Goal: Task Accomplishment & Management: Complete application form

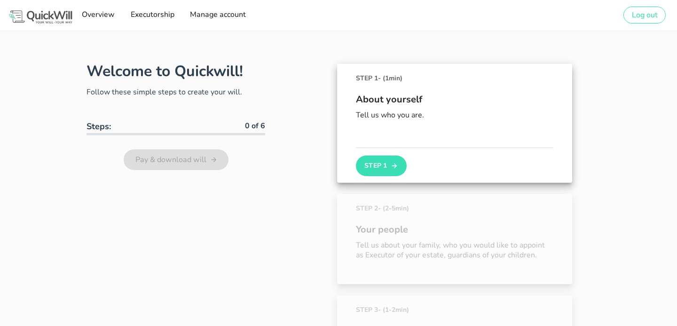
type input "[PERSON_NAME][EMAIL_ADDRESS][DOMAIN_NAME]"
click at [400, 138] on div "About yourself Tell us who you are." at bounding box center [455, 115] width 198 height 64
click at [391, 158] on button "Step 1" at bounding box center [381, 166] width 51 height 21
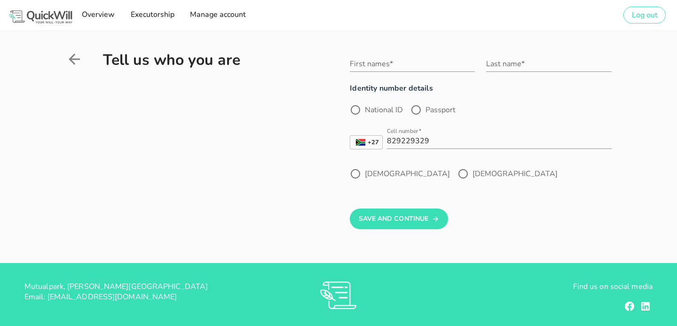
click at [368, 110] on label "National ID" at bounding box center [384, 109] width 38 height 9
radio input "true"
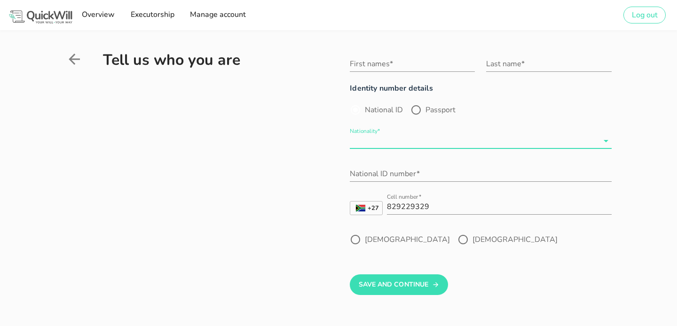
click at [390, 143] on input "Nationality*" at bounding box center [474, 141] width 248 height 15
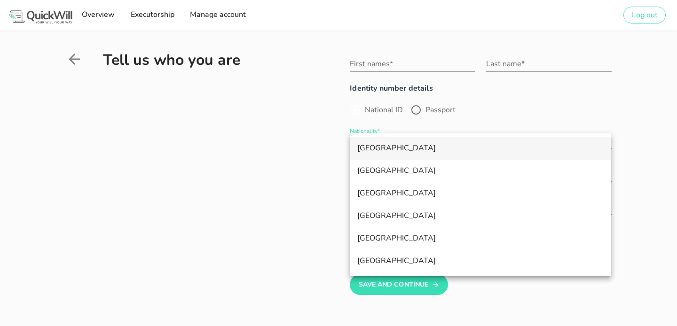
click at [390, 143] on div "[GEOGRAPHIC_DATA]" at bounding box center [481, 148] width 247 height 20
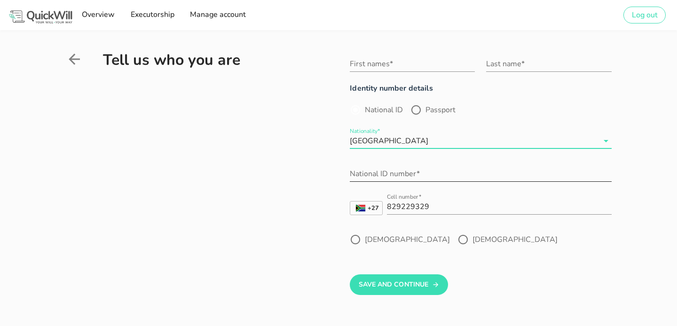
click at [386, 176] on input "National ID number*" at bounding box center [481, 174] width 262 height 15
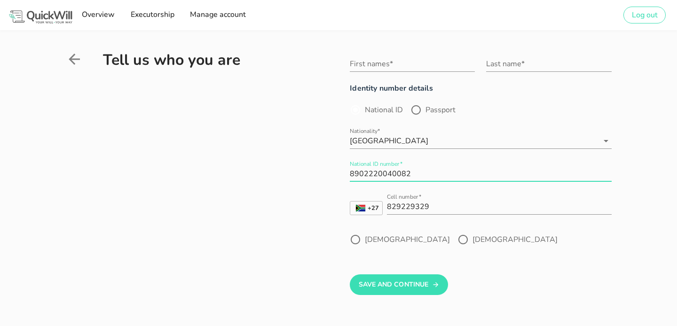
type input "8902220040082"
click at [473, 235] on label "[DEMOGRAPHIC_DATA]" at bounding box center [515, 239] width 85 height 9
radio input "true"
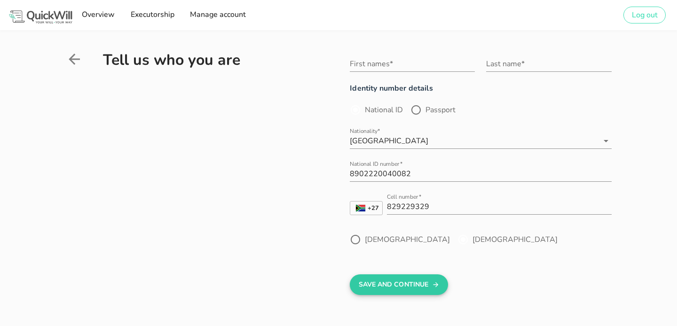
click at [437, 285] on icon "submit" at bounding box center [436, 284] width 8 height 11
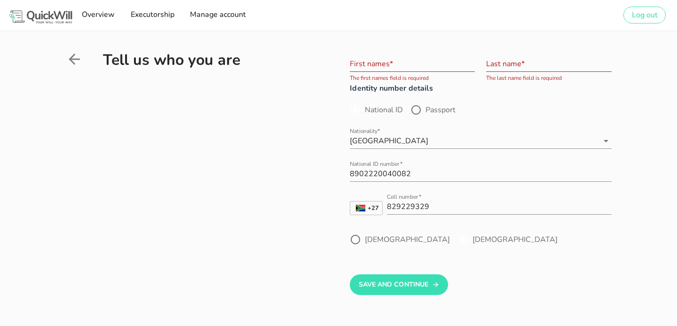
click at [383, 65] on input "First names*" at bounding box center [412, 63] width 125 height 15
type input "[PERSON_NAME]"
type input "Erasmus"
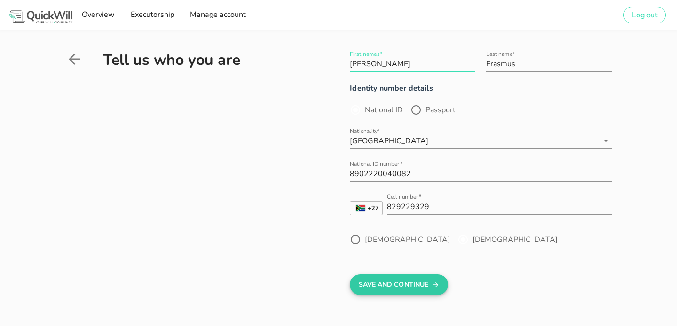
click at [412, 278] on button "Save And Continue" at bounding box center [399, 285] width 98 height 21
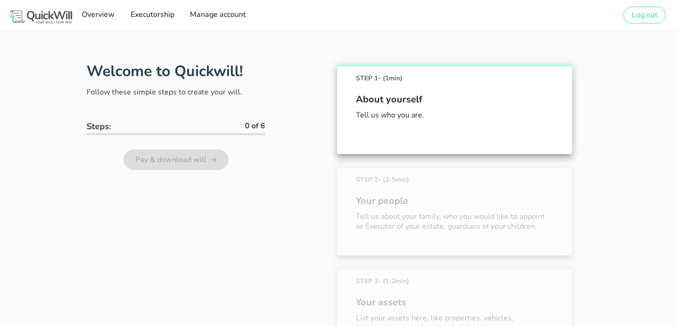
scroll to position [52, 0]
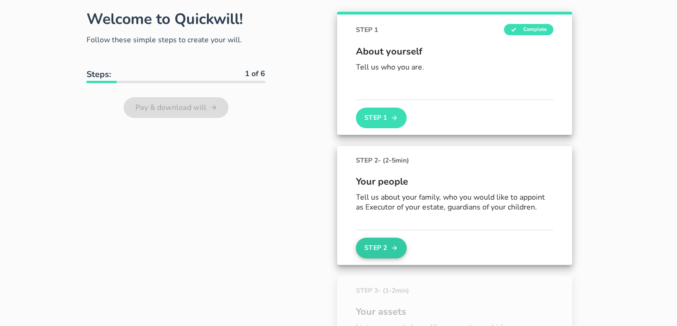
click at [387, 245] on button "Step 2" at bounding box center [381, 248] width 51 height 21
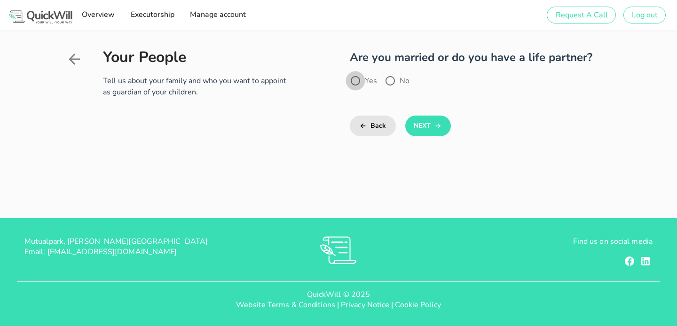
click at [360, 80] on div at bounding box center [356, 81] width 16 height 16
radio input "true"
click at [441, 126] on icon "submit" at bounding box center [439, 125] width 8 height 11
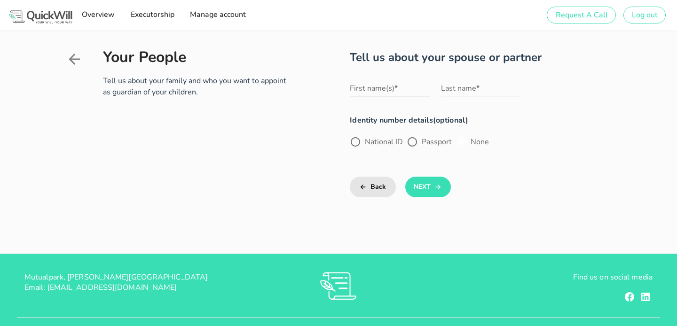
click at [385, 83] on div "First name(s)*" at bounding box center [390, 88] width 80 height 15
type input "[PERSON_NAME]"
type input "Erasmus"
click at [358, 143] on div at bounding box center [356, 142] width 16 height 16
radio input "true"
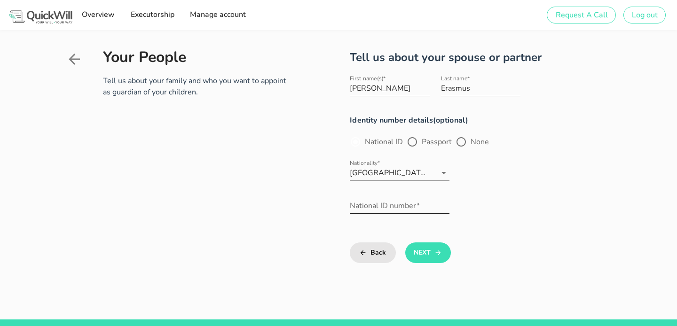
click at [393, 207] on input "National ID number*" at bounding box center [400, 206] width 100 height 15
type input "8501165039081"
click at [438, 258] on icon "submit" at bounding box center [439, 252] width 8 height 11
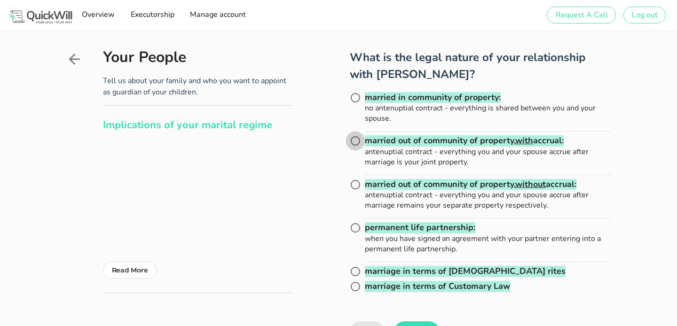
click at [353, 142] on div at bounding box center [356, 141] width 16 height 16
radio input "true"
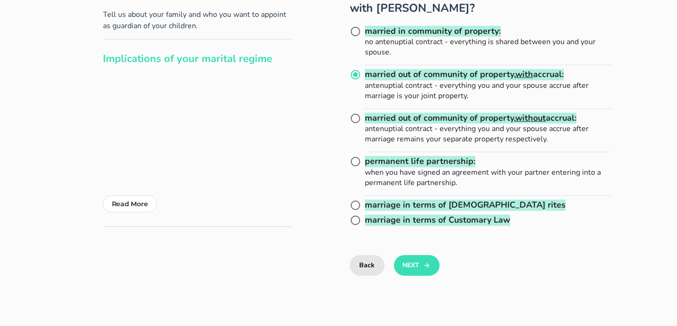
scroll to position [73, 0]
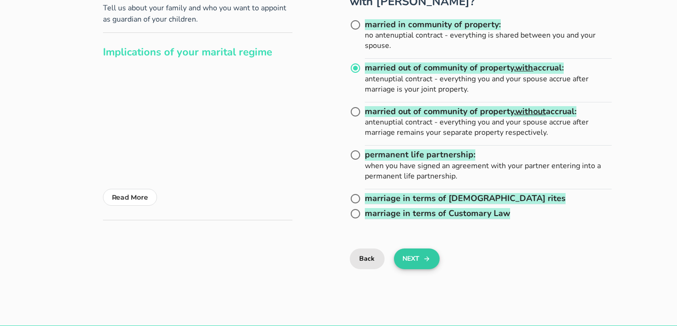
click at [421, 260] on button "Next" at bounding box center [417, 259] width 46 height 21
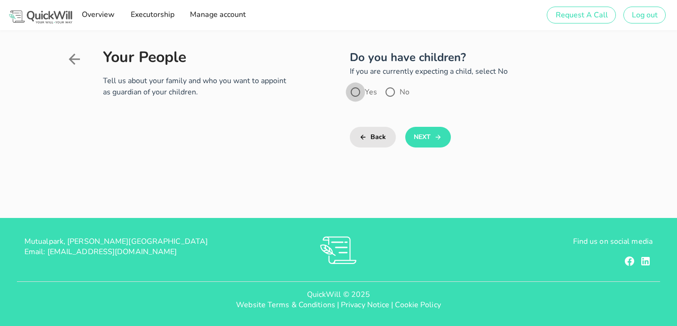
click at [352, 95] on div at bounding box center [356, 92] width 16 height 16
radio input "true"
click at [424, 137] on button "Next" at bounding box center [429, 137] width 46 height 21
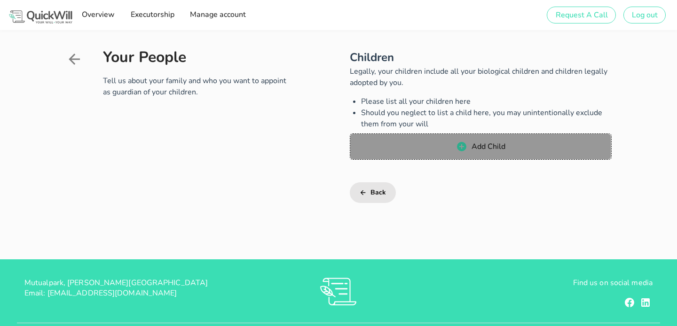
click at [451, 147] on span "Add Child" at bounding box center [481, 146] width 242 height 11
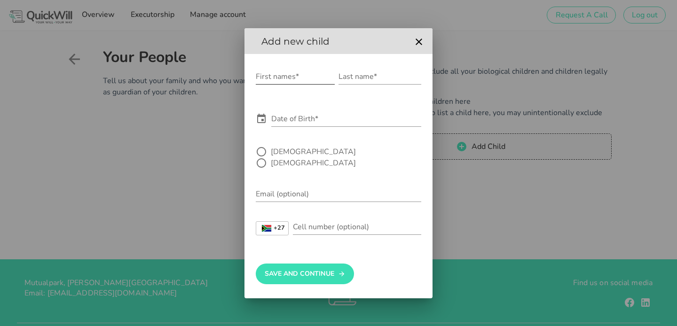
click at [276, 82] on input "First names*" at bounding box center [295, 76] width 79 height 15
type input "Jack"
type input "Erasmus"
click at [265, 123] on icon at bounding box center [261, 118] width 8 height 9
click at [288, 126] on input "Date of Birth*" at bounding box center [346, 118] width 150 height 15
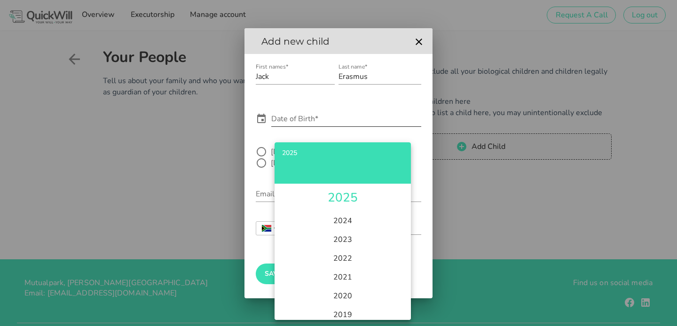
click at [265, 123] on icon at bounding box center [261, 118] width 8 height 9
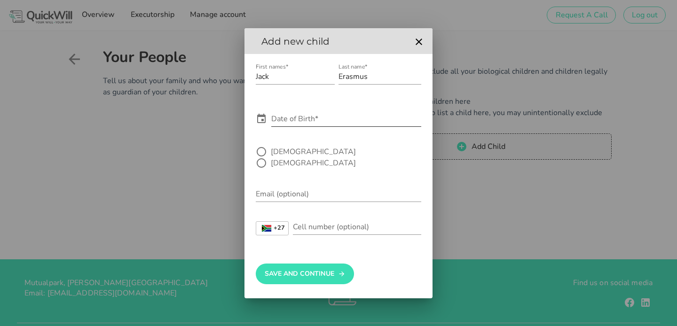
click at [261, 125] on icon at bounding box center [261, 118] width 11 height 11
click at [263, 122] on icon at bounding box center [261, 118] width 11 height 11
click at [284, 125] on input "Date of Birth*" at bounding box center [346, 118] width 150 height 15
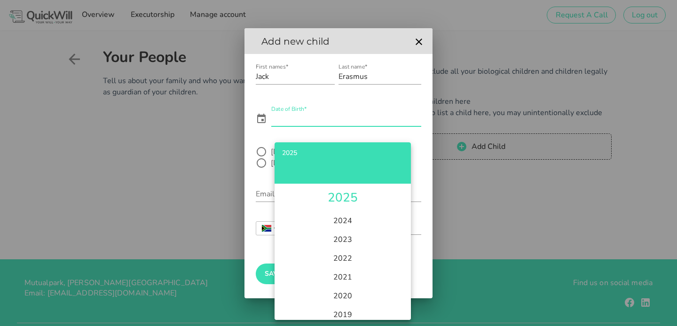
click at [290, 155] on div "2025" at bounding box center [342, 153] width 121 height 7
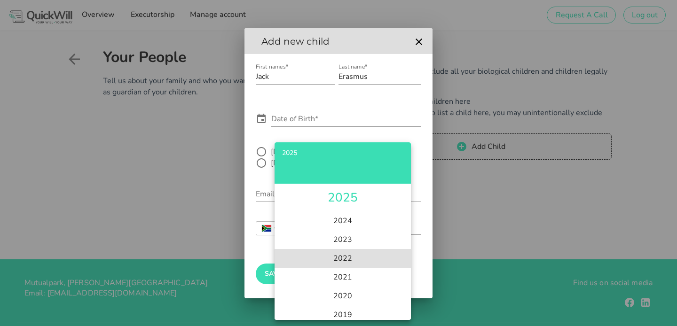
click at [348, 259] on li "2022" at bounding box center [343, 258] width 136 height 19
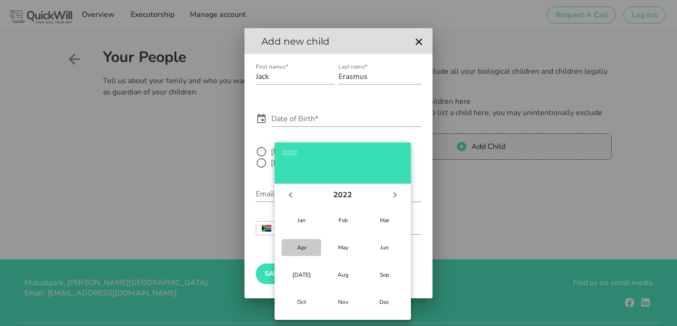
click at [301, 248] on div "Apr" at bounding box center [301, 248] width 24 height 8
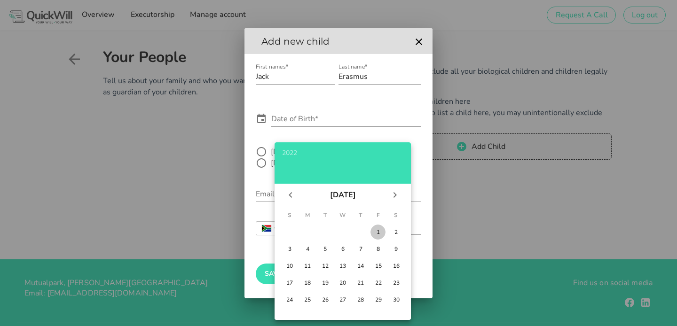
click at [380, 231] on div "1" at bounding box center [378, 233] width 9 height 8
type input "[DATE]"
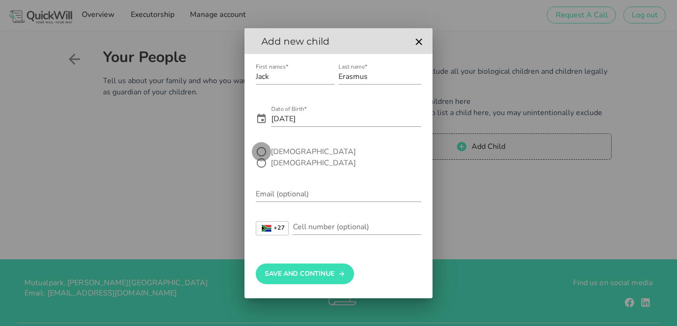
click at [263, 158] on div at bounding box center [262, 152] width 16 height 16
radio input "true"
click at [336, 269] on button "Save And Continue" at bounding box center [305, 274] width 98 height 21
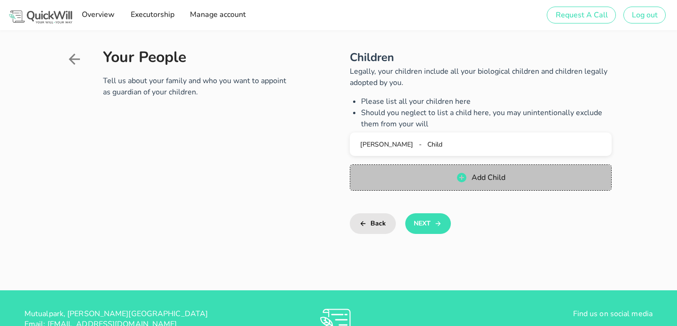
click at [479, 178] on span "Add Child" at bounding box center [488, 178] width 34 height 10
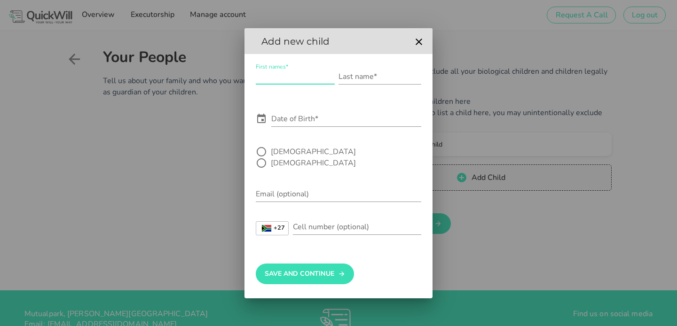
click at [299, 84] on input "First names*" at bounding box center [295, 76] width 79 height 15
type input "[PERSON_NAME] [PERSON_NAME]"
type input "E"
type input "Erasmus"
click at [286, 125] on input "Date of Birth*" at bounding box center [346, 118] width 150 height 15
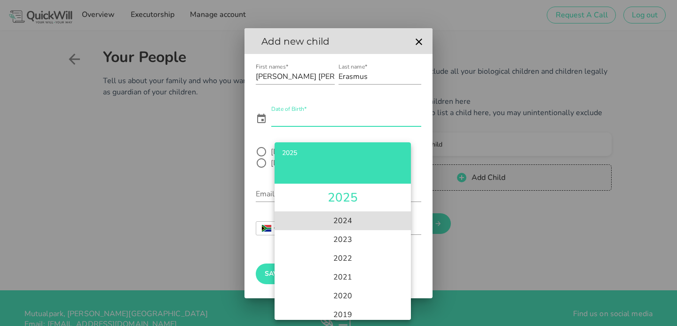
click at [351, 222] on li "2024" at bounding box center [343, 221] width 136 height 19
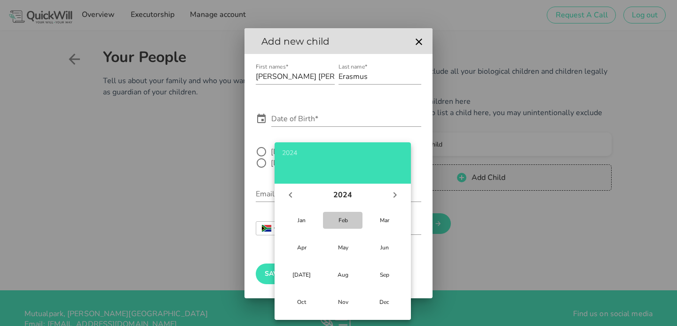
click at [342, 221] on div "Feb" at bounding box center [343, 221] width 24 height 8
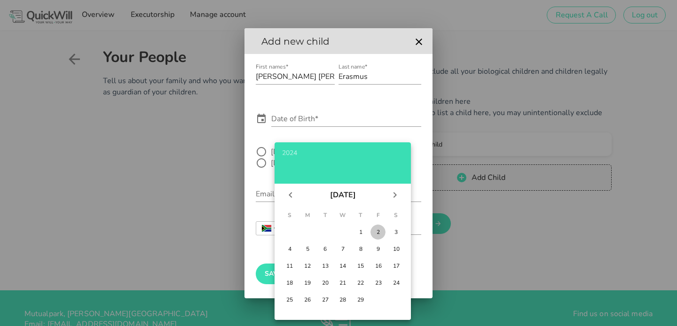
click at [381, 230] on div "2" at bounding box center [378, 233] width 9 height 8
type input "[DATE]"
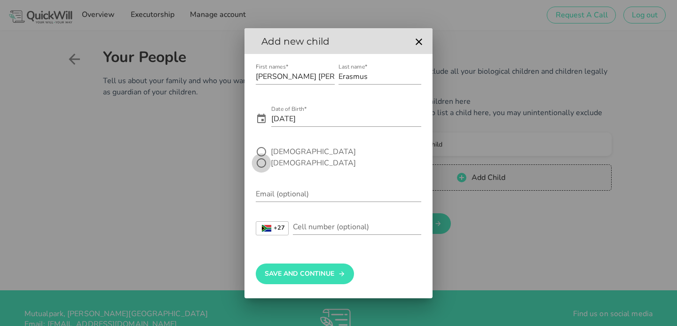
click at [270, 157] on div at bounding box center [262, 163] width 16 height 16
radio input "true"
click at [320, 267] on button "Save And Continue" at bounding box center [305, 274] width 98 height 21
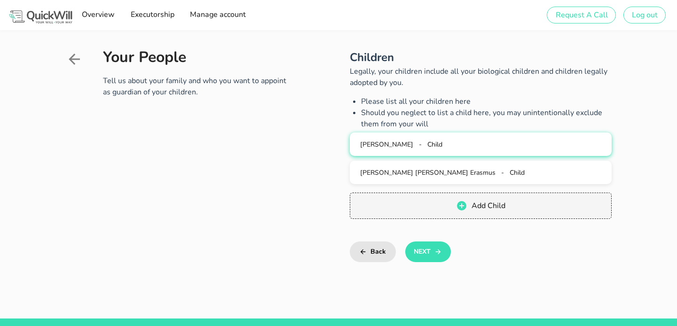
click at [393, 142] on span "[PERSON_NAME]" at bounding box center [386, 144] width 53 height 9
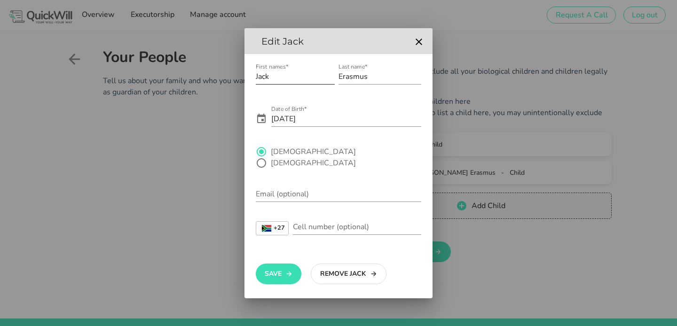
click at [287, 78] on input "Jack" at bounding box center [295, 76] width 79 height 15
type input "[PERSON_NAME]"
click at [281, 271] on button "Save" at bounding box center [279, 274] width 46 height 21
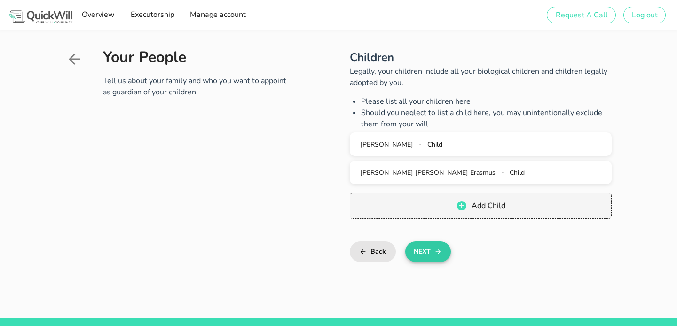
click at [431, 253] on button "Next" at bounding box center [429, 252] width 46 height 21
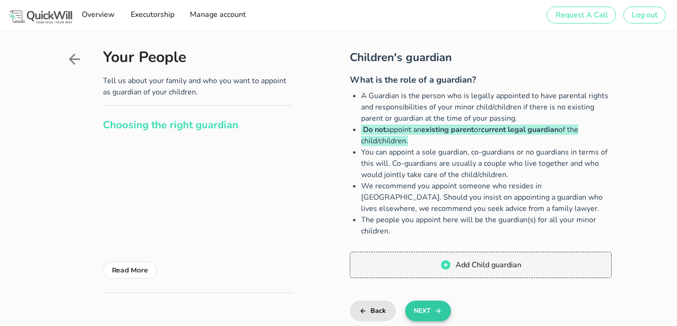
click at [431, 311] on button "Next" at bounding box center [429, 311] width 46 height 21
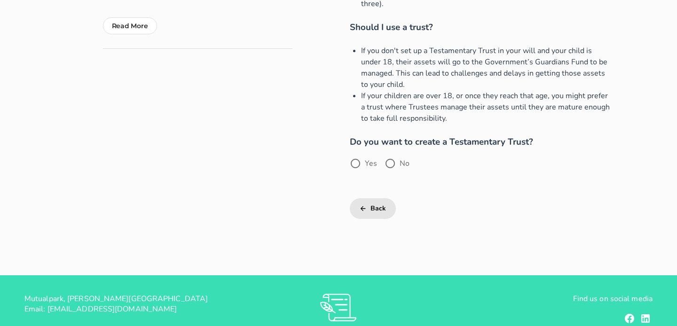
scroll to position [291, 0]
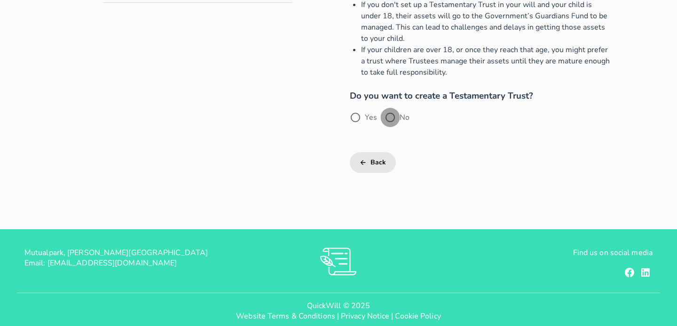
click at [390, 110] on div at bounding box center [390, 118] width 16 height 16
radio input "true"
click at [422, 152] on button "Next" at bounding box center [429, 162] width 46 height 21
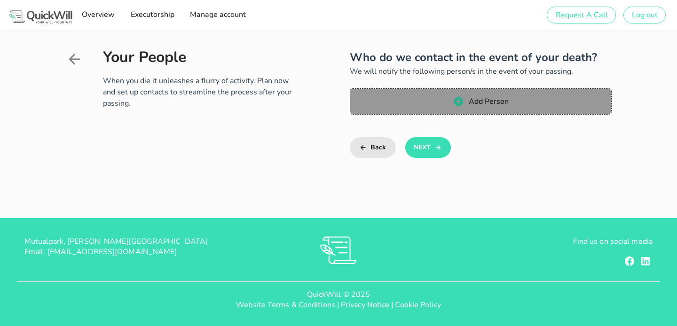
click at [465, 103] on span "Add Person" at bounding box center [481, 101] width 242 height 11
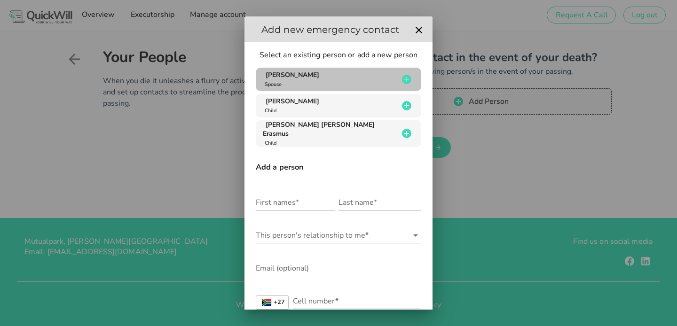
click at [409, 80] on icon "button" at bounding box center [406, 79] width 9 height 9
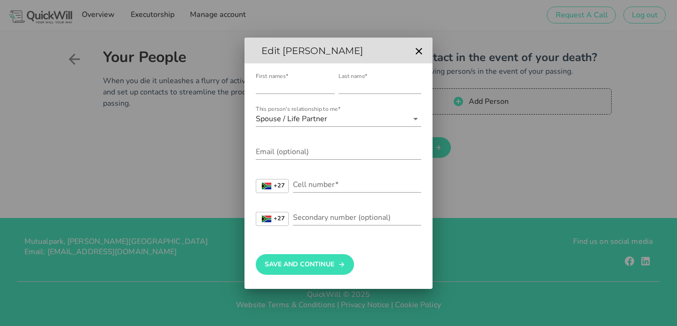
type input "[PERSON_NAME]"
type input "Erasmus"
click at [355, 186] on input "Cell number*" at bounding box center [357, 184] width 128 height 15
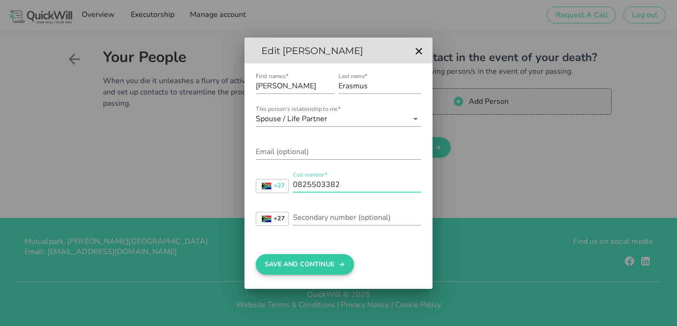
type input "0825503382"
click at [333, 259] on button "Save And Continue" at bounding box center [305, 265] width 98 height 21
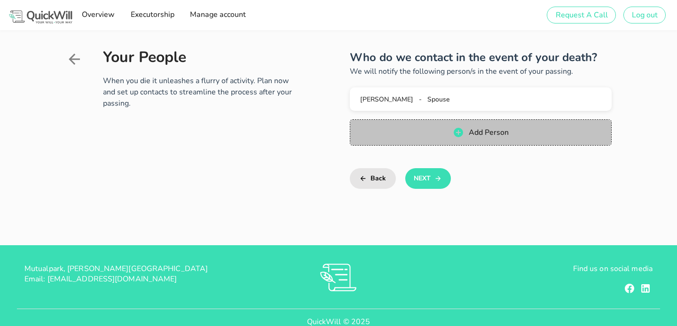
click at [476, 133] on span "Add Person" at bounding box center [488, 132] width 40 height 10
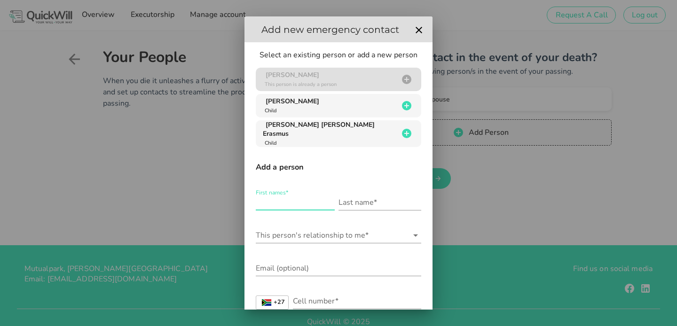
click at [281, 202] on input "First names*" at bounding box center [295, 202] width 79 height 15
type input "[PERSON_NAME]"
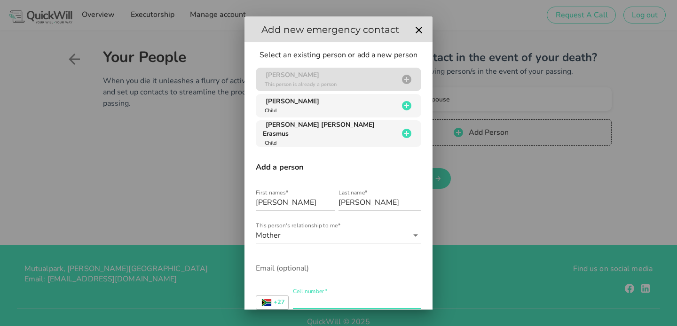
click at [319, 298] on input "Cell number*" at bounding box center [357, 301] width 128 height 15
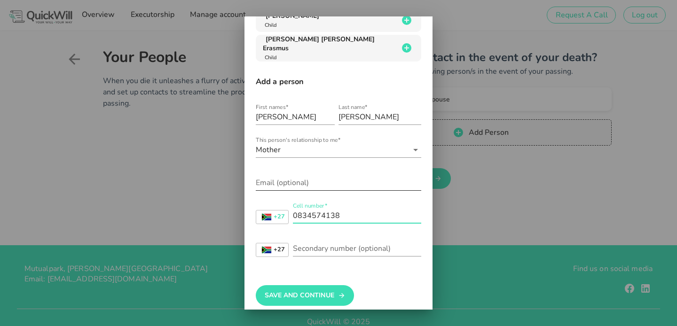
scroll to position [92, 0]
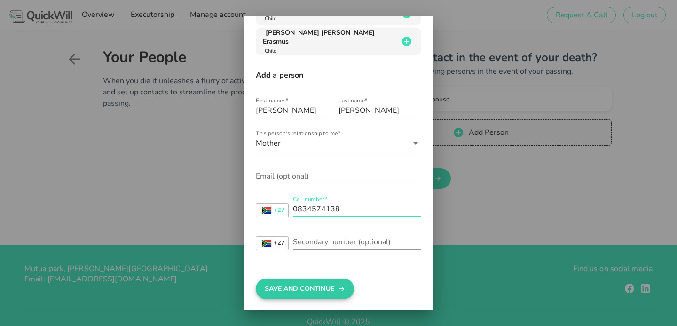
type input "0834574138"
click at [326, 291] on button "Save And Continue" at bounding box center [305, 289] width 98 height 21
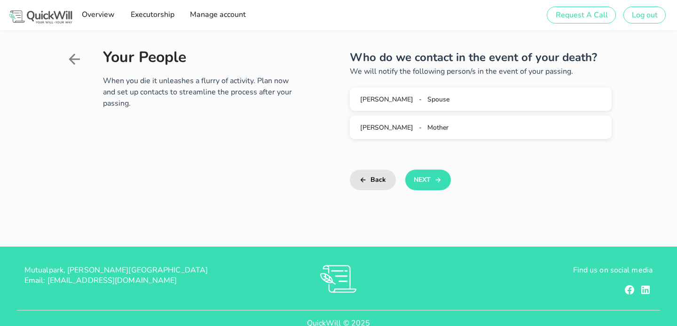
scroll to position [0, 0]
click at [431, 176] on button "Next" at bounding box center [429, 180] width 46 height 21
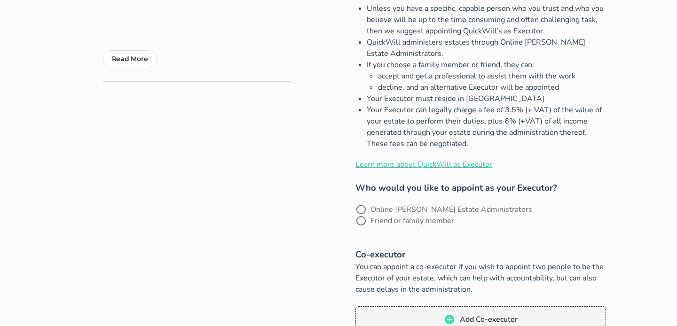
scroll to position [183, 0]
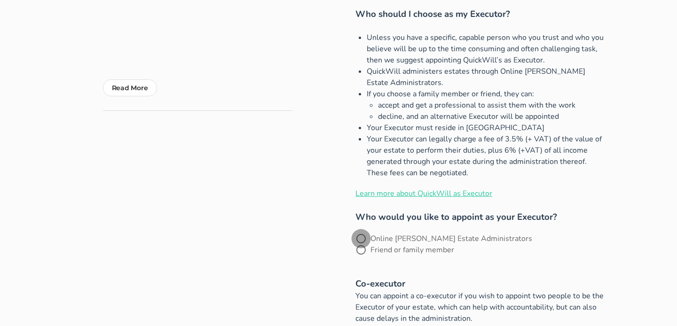
click at [359, 240] on div at bounding box center [361, 239] width 16 height 16
radio input "true"
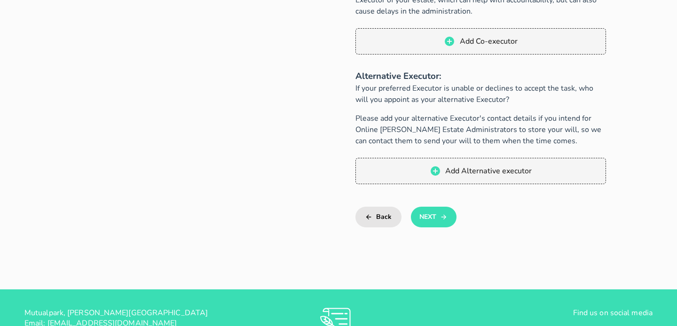
scroll to position [494, 0]
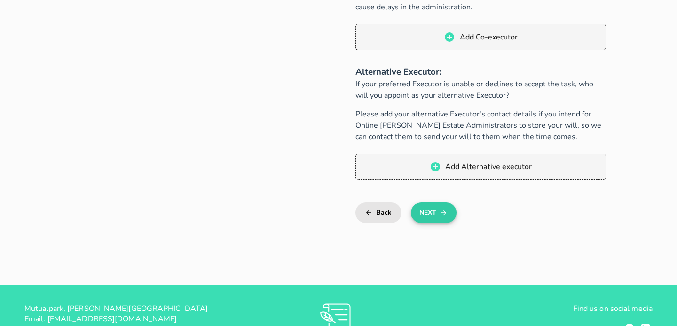
click at [434, 203] on button "Next" at bounding box center [434, 213] width 46 height 21
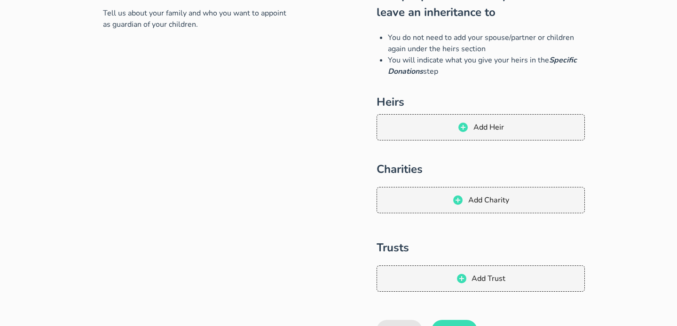
scroll to position [52, 0]
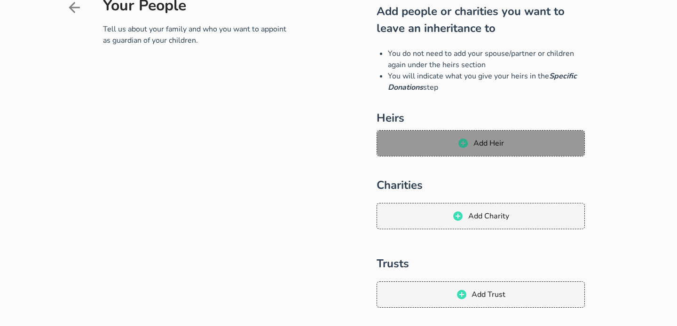
click at [479, 145] on span "Add Heir" at bounding box center [488, 143] width 31 height 10
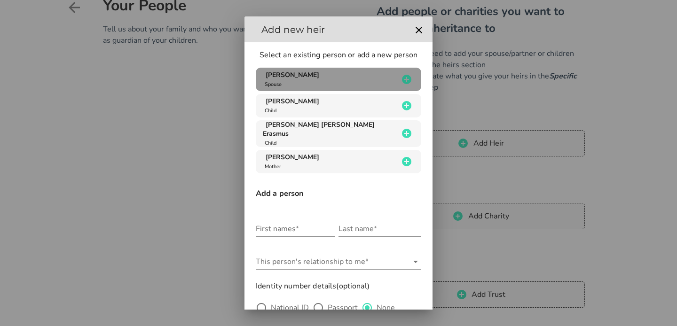
click at [405, 79] on icon "button" at bounding box center [406, 79] width 9 height 9
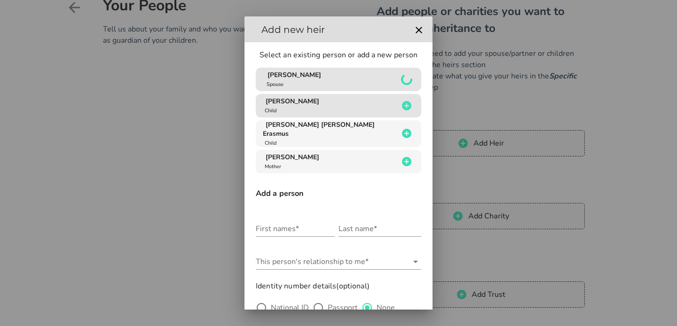
click at [406, 104] on div "Add people or charities you want to leave an inheritance to You do not need to …" at bounding box center [481, 194] width 209 height 382
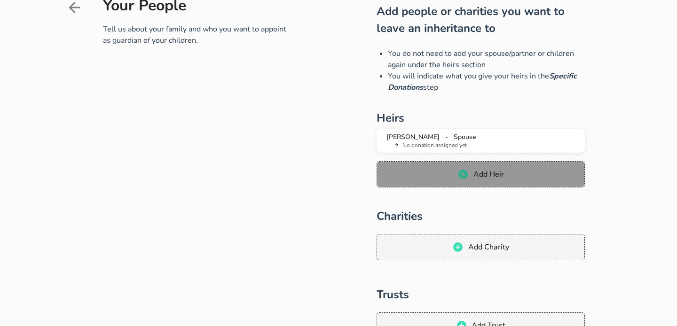
click at [458, 171] on icon "button" at bounding box center [463, 174] width 11 height 11
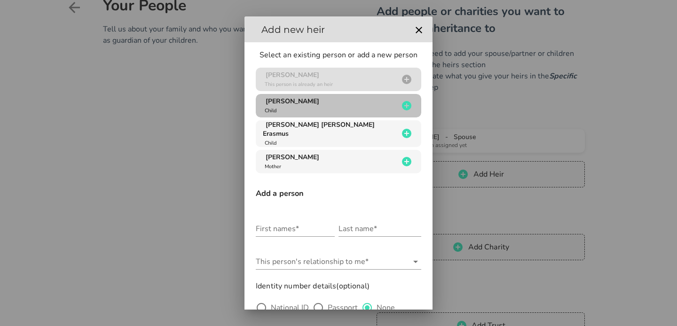
click at [402, 104] on icon "button" at bounding box center [406, 105] width 9 height 9
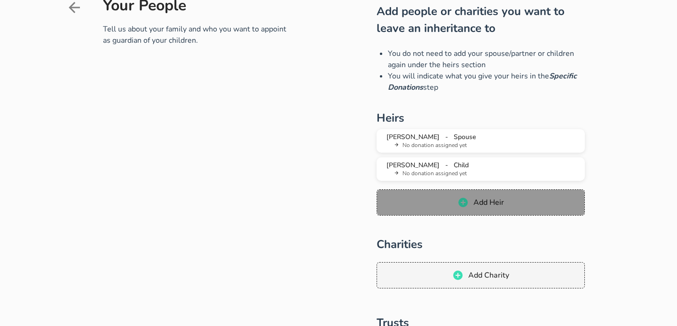
click at [461, 205] on icon "button" at bounding box center [463, 202] width 9 height 9
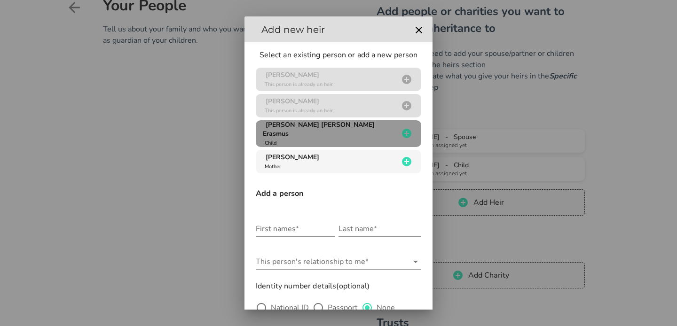
click at [384, 133] on div "[PERSON_NAME] [PERSON_NAME] Erasmus Child" at bounding box center [330, 133] width 135 height 27
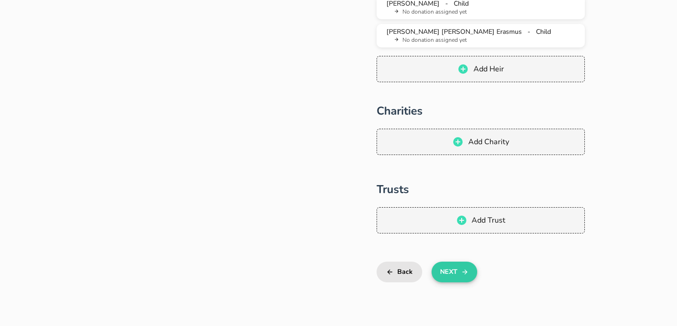
click at [456, 271] on button "Next" at bounding box center [455, 272] width 46 height 21
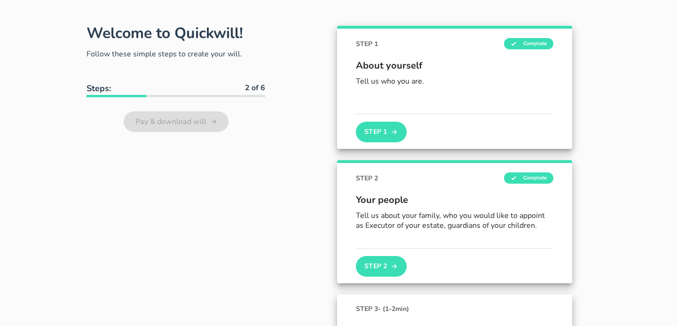
scroll to position [39, 0]
click at [383, 127] on button "Step 1" at bounding box center [381, 131] width 51 height 21
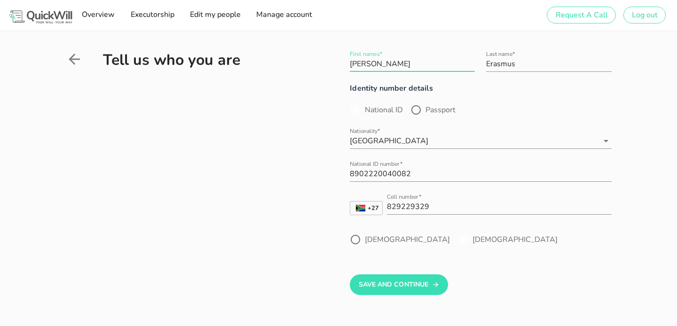
click at [381, 65] on input "[PERSON_NAME]" at bounding box center [412, 63] width 125 height 15
type input "[PERSON_NAME] [PERSON_NAME]"
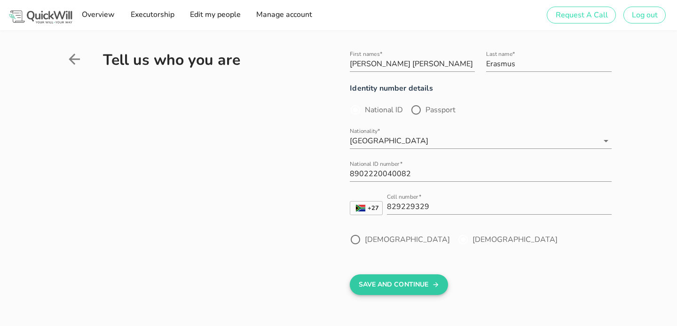
click at [397, 276] on button "Save And Continue" at bounding box center [399, 285] width 98 height 21
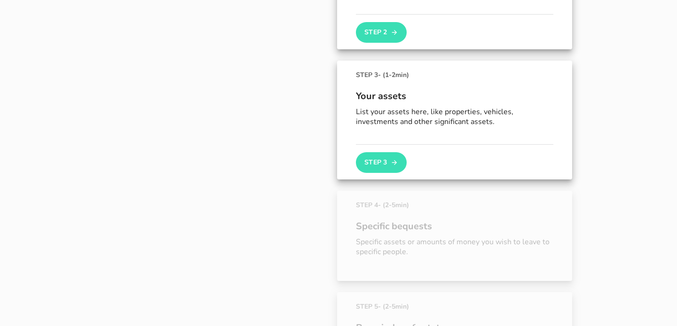
scroll to position [276, 0]
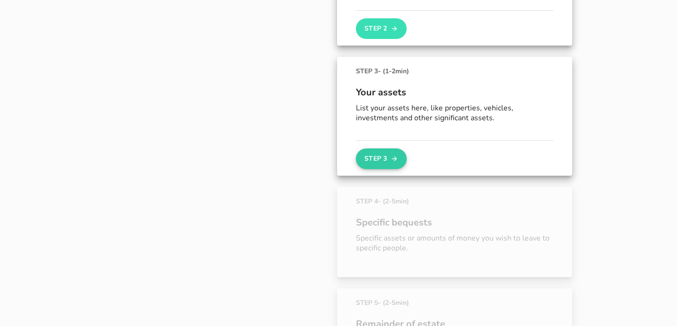
click at [403, 154] on button "Step 3" at bounding box center [381, 159] width 51 height 21
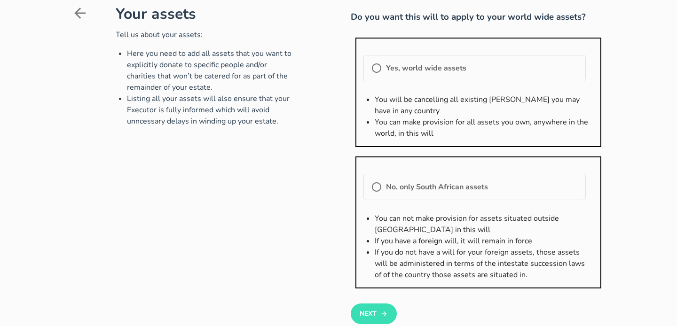
scroll to position [39, 0]
click at [382, 72] on div at bounding box center [377, 68] width 16 height 16
radio input "true"
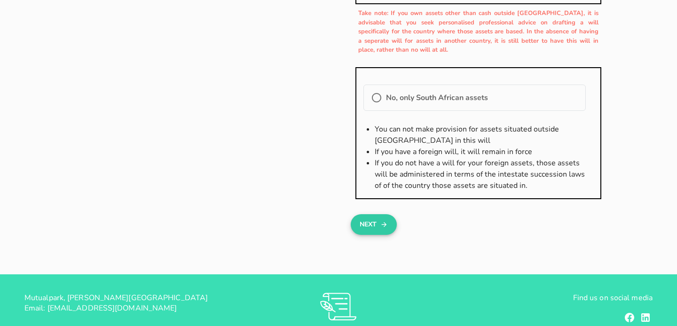
scroll to position [187, 0]
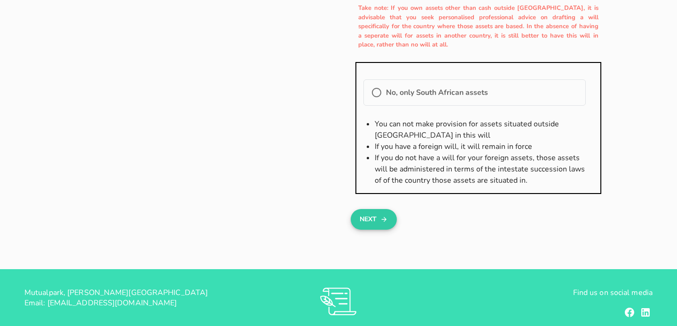
click at [388, 210] on button "Next" at bounding box center [374, 219] width 46 height 21
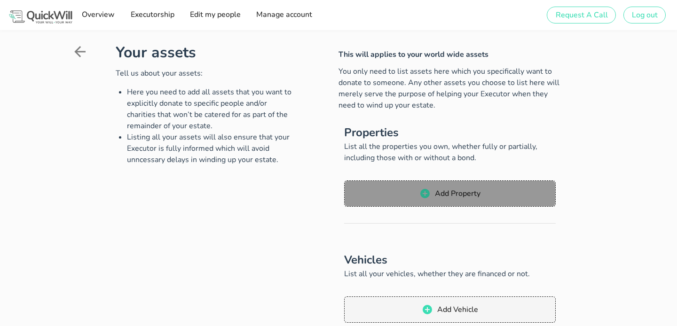
click at [436, 193] on span "Add Property" at bounding box center [458, 194] width 46 height 10
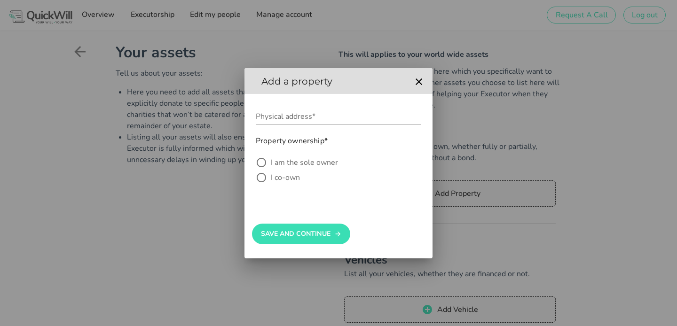
click at [286, 181] on label "I co-own" at bounding box center [346, 177] width 151 height 9
radio input "true"
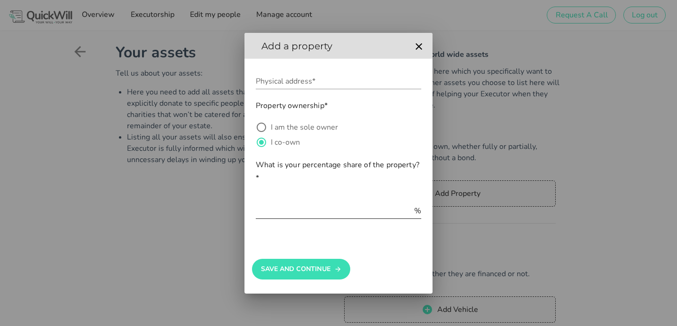
click at [321, 223] on div at bounding box center [339, 226] width 166 height 7
click at [318, 213] on input "text" at bounding box center [334, 211] width 157 height 15
type input "50"
click at [307, 74] on input "Physical address*" at bounding box center [339, 81] width 166 height 15
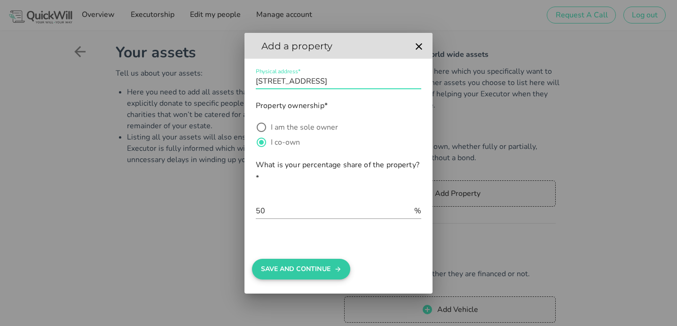
type input "[STREET_ADDRESS]"
click at [310, 268] on button "Save And Continue" at bounding box center [301, 269] width 98 height 21
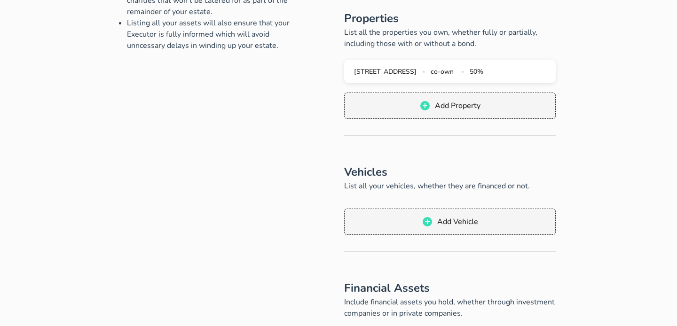
scroll to position [139, 0]
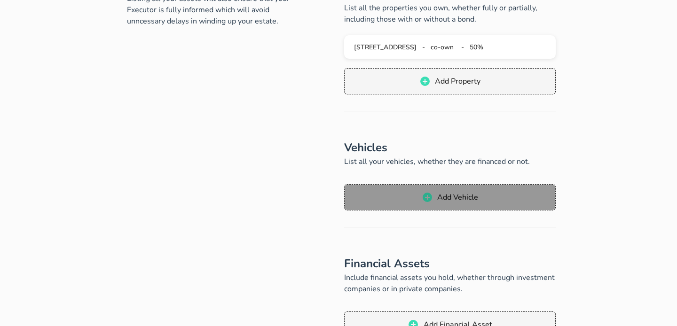
click at [447, 204] on button "Add Vehicle" at bounding box center [450, 197] width 212 height 26
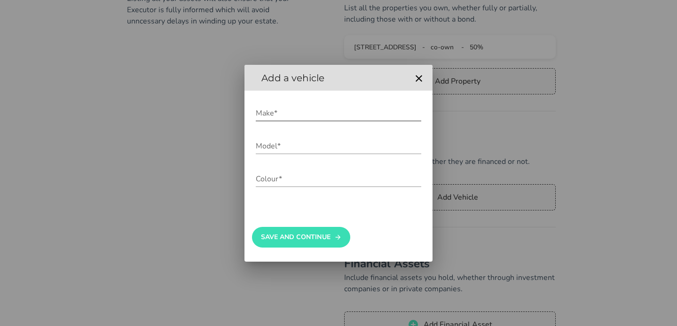
click at [297, 109] on input "Make*" at bounding box center [339, 113] width 166 height 15
type input "Polo"
type input "Vivo"
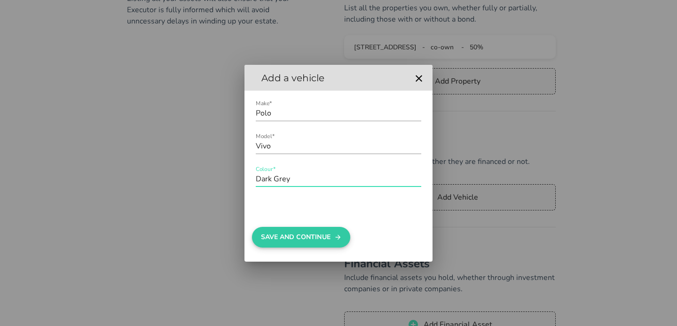
type input "Dark Grey"
click at [296, 232] on button "Save And Continue" at bounding box center [301, 237] width 98 height 21
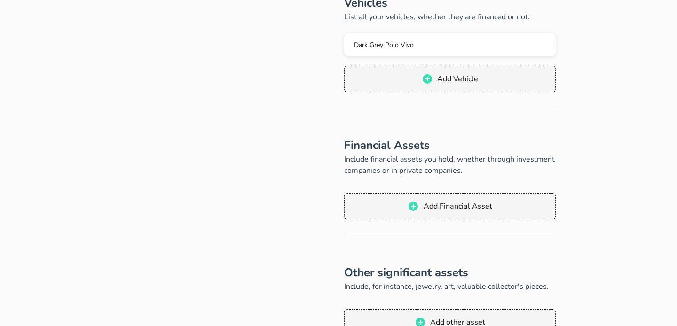
scroll to position [286, 0]
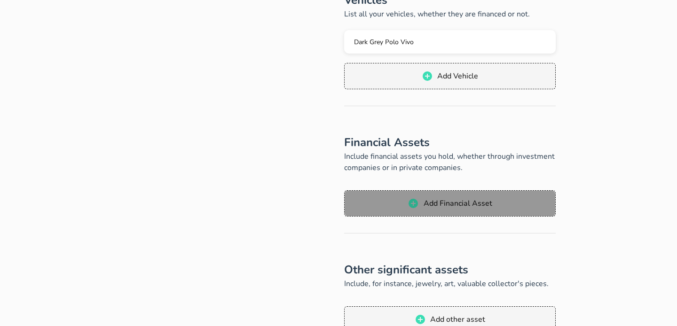
click at [410, 201] on icon "button" at bounding box center [413, 203] width 9 height 9
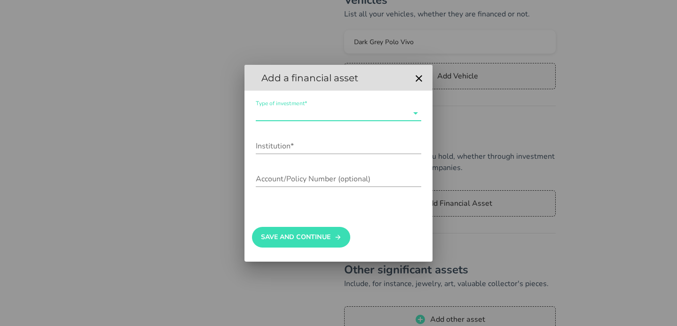
click at [321, 111] on input "Type of investment*" at bounding box center [332, 113] width 152 height 15
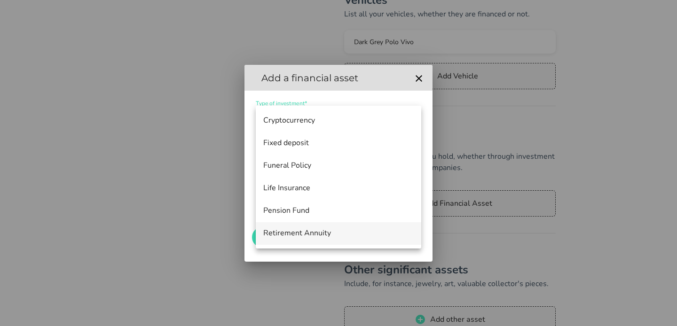
click at [289, 229] on div "Retirement Annuity" at bounding box center [338, 233] width 151 height 9
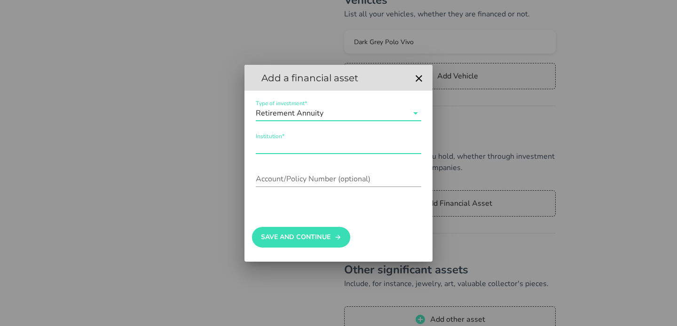
click at [318, 151] on input "Institution*" at bounding box center [339, 146] width 166 height 15
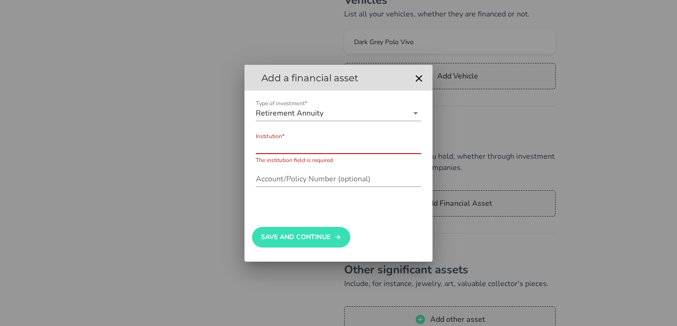
click at [283, 143] on input "Institution*" at bounding box center [339, 146] width 166 height 15
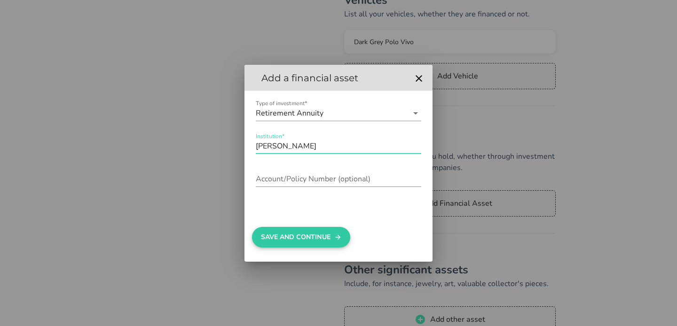
type input "[PERSON_NAME]"
click at [321, 238] on button "Save And Continue" at bounding box center [301, 237] width 98 height 21
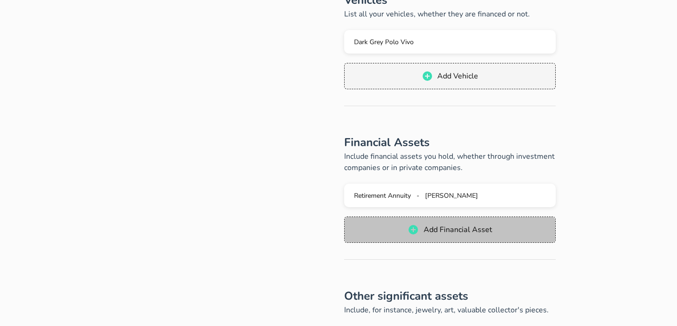
click at [460, 228] on span "Add Financial Asset" at bounding box center [457, 230] width 69 height 10
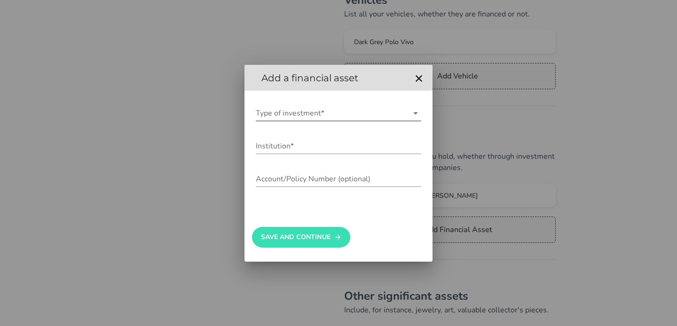
click at [306, 111] on input "Type of investment*" at bounding box center [332, 113] width 152 height 15
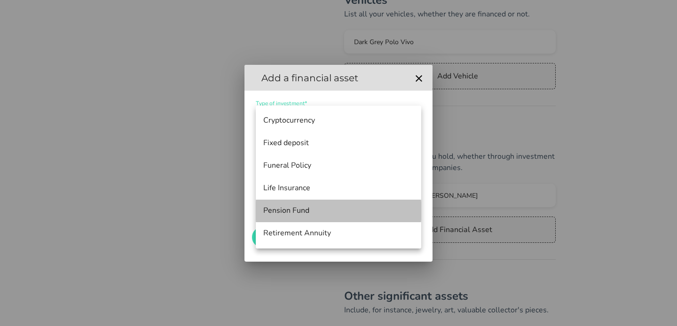
click at [307, 207] on div "Pension Fund" at bounding box center [338, 211] width 151 height 9
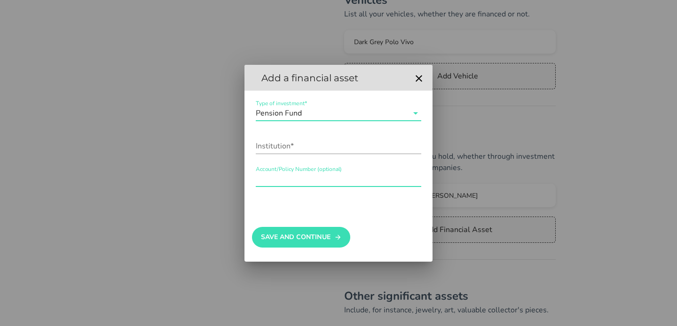
click at [330, 184] on input "Account/Policy Number (optional)" at bounding box center [339, 179] width 166 height 15
type input "Discovery"
click at [277, 180] on input "Discovery" at bounding box center [339, 179] width 166 height 15
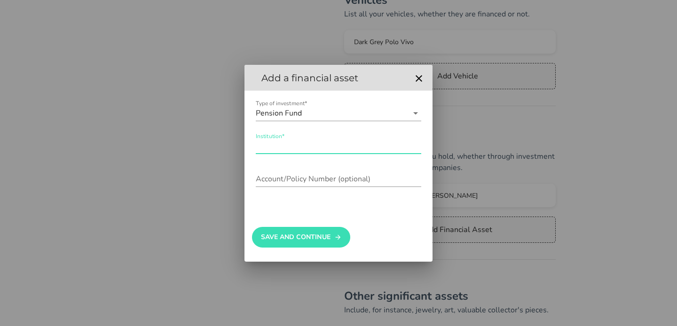
click at [281, 146] on input "Institution*" at bounding box center [339, 146] width 166 height 15
paste input "Discovery"
type input "Discovery"
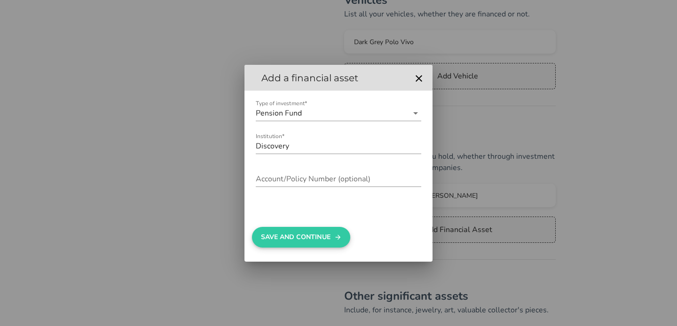
click at [313, 243] on button "Save And Continue" at bounding box center [301, 237] width 98 height 21
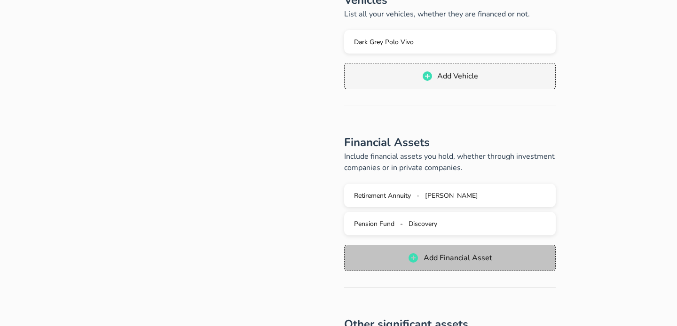
click at [444, 255] on span "Add Financial Asset" at bounding box center [457, 258] width 69 height 10
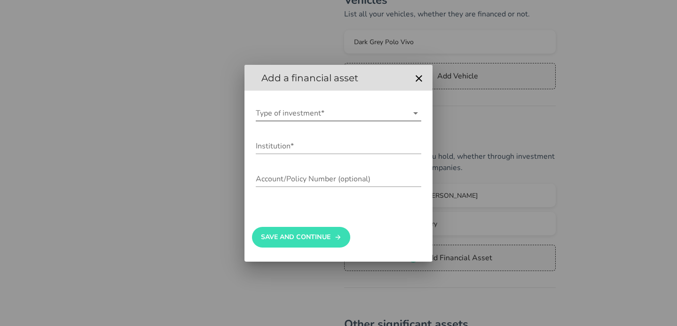
click at [307, 105] on div "Type of investment*" at bounding box center [339, 115] width 166 height 31
click at [307, 111] on input "Type of investment*" at bounding box center [332, 113] width 152 height 15
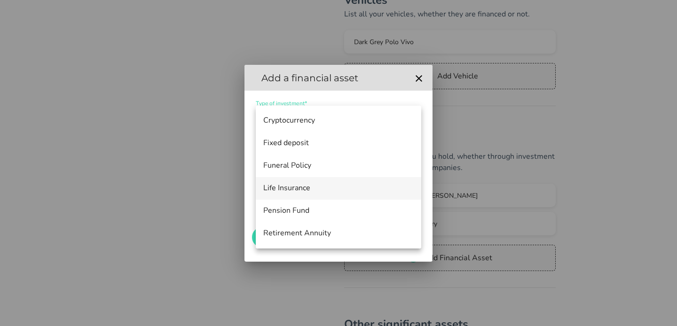
click at [300, 182] on div "Life Insurance" at bounding box center [338, 188] width 151 height 20
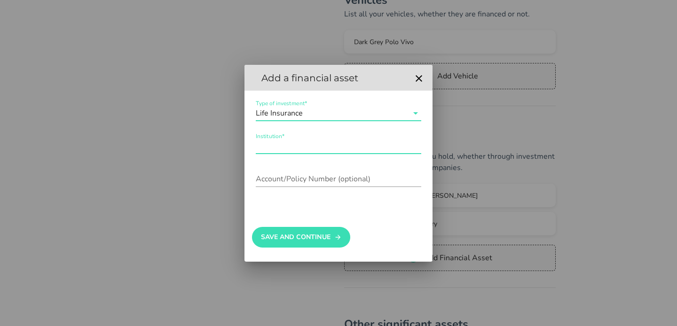
click at [310, 146] on input "Institution*" at bounding box center [339, 146] width 166 height 15
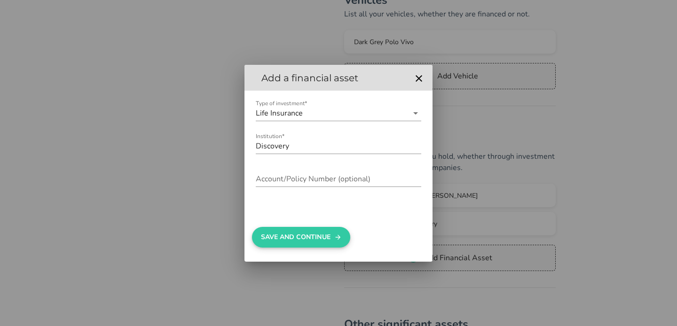
click at [308, 238] on button "Save And Continue" at bounding box center [301, 237] width 98 height 21
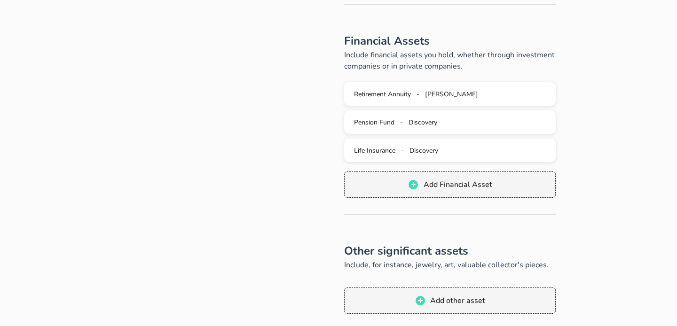
scroll to position [389, 0]
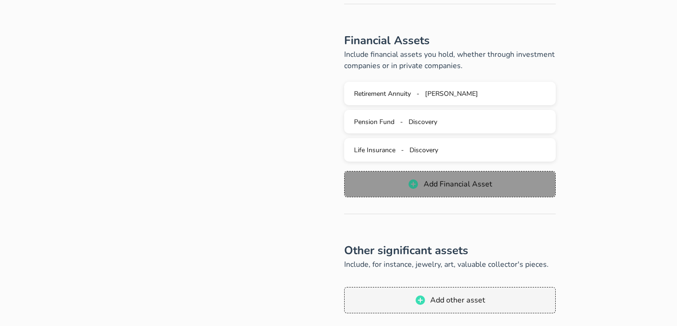
click at [437, 187] on span "Add Financial Asset" at bounding box center [457, 184] width 69 height 10
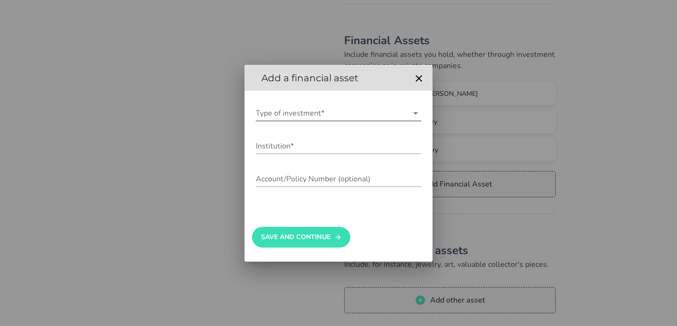
click at [329, 119] on input "Type of investment*" at bounding box center [332, 113] width 152 height 15
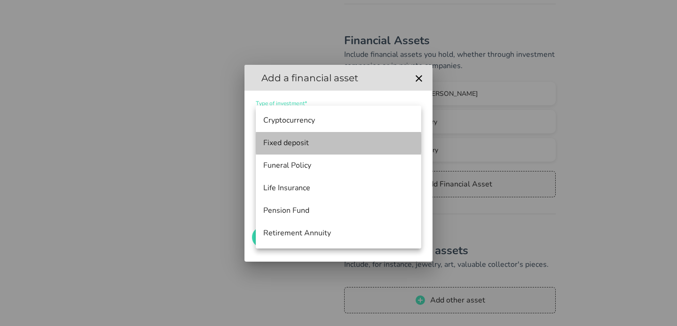
click at [307, 139] on div "Fixed deposit" at bounding box center [338, 143] width 151 height 9
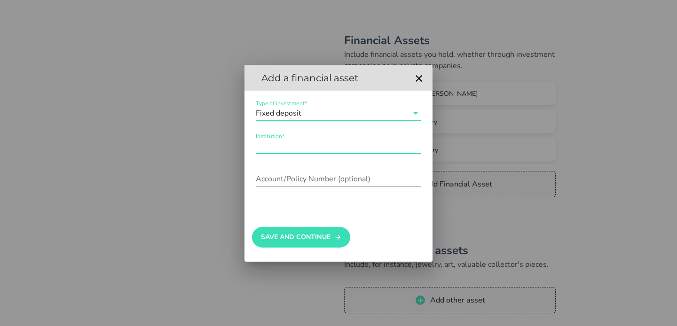
click at [337, 149] on input "Institution*" at bounding box center [339, 146] width 166 height 15
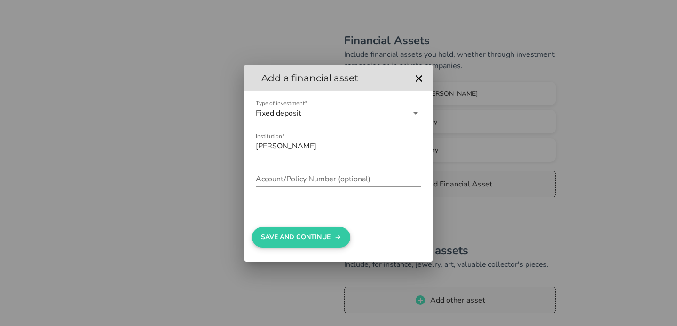
click at [295, 234] on button "Save And Continue" at bounding box center [301, 237] width 98 height 21
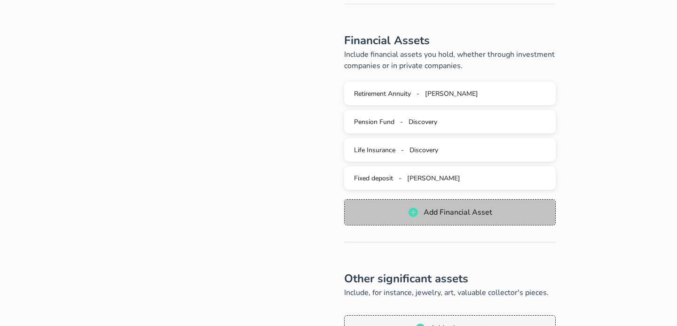
click at [455, 208] on span "Add Financial Asset" at bounding box center [457, 212] width 69 height 10
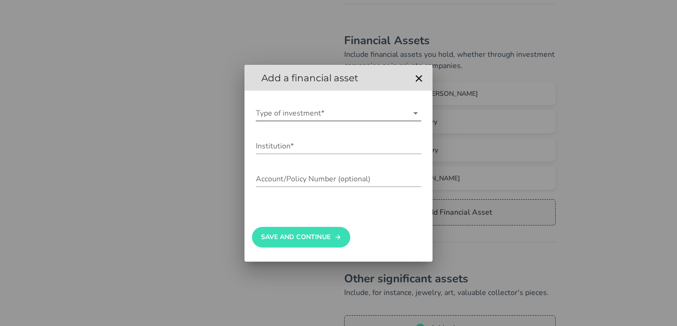
click at [296, 108] on input "Type of investment*" at bounding box center [332, 113] width 152 height 15
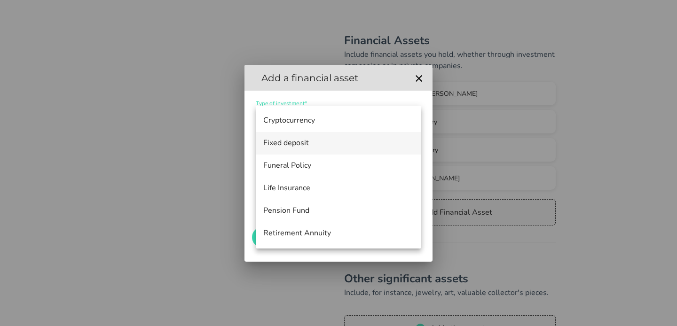
click at [305, 144] on div "Fixed deposit" at bounding box center [338, 143] width 151 height 9
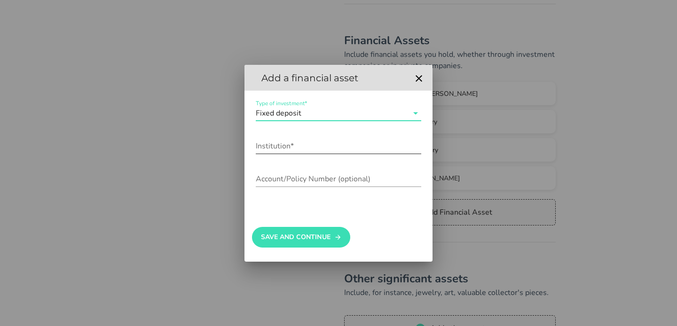
click at [305, 145] on input "Institution*" at bounding box center [339, 146] width 166 height 15
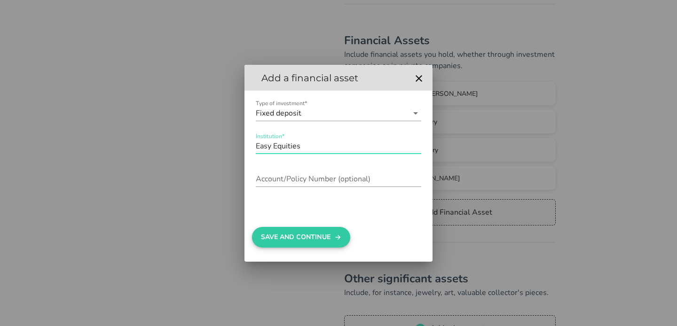
type input "Easy Equities"
click at [277, 239] on button "Save And Continue" at bounding box center [301, 237] width 98 height 21
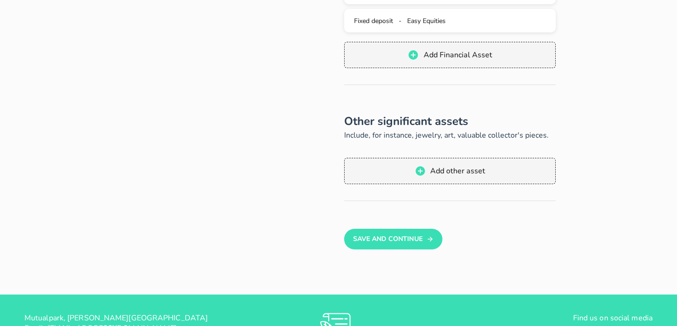
scroll to position [580, 0]
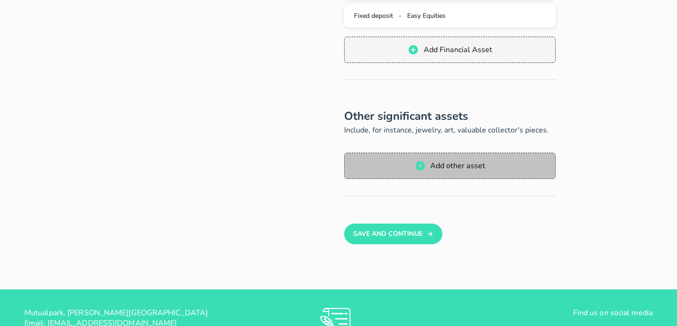
click at [448, 171] on span "Add other asset" at bounding box center [458, 166] width 56 height 10
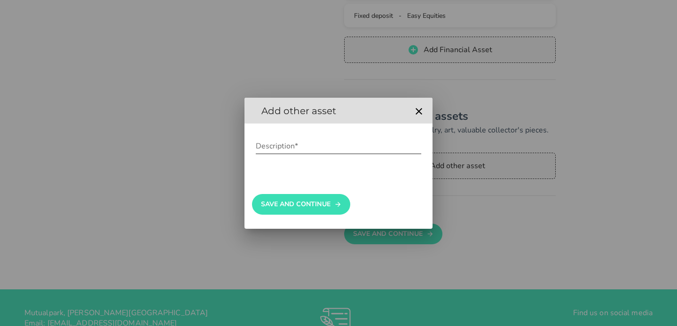
click at [308, 148] on input "Description*" at bounding box center [339, 146] width 166 height 15
type input "Engagement ring"
click at [306, 193] on div "Save And Continue" at bounding box center [338, 200] width 173 height 50
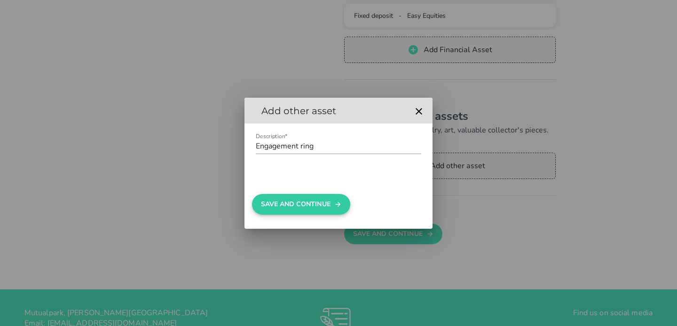
click at [303, 202] on button "Save And Continue" at bounding box center [301, 204] width 98 height 21
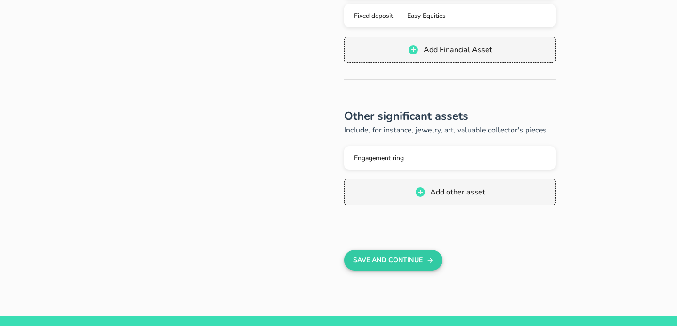
click at [408, 262] on button "Save And Continue" at bounding box center [393, 260] width 98 height 21
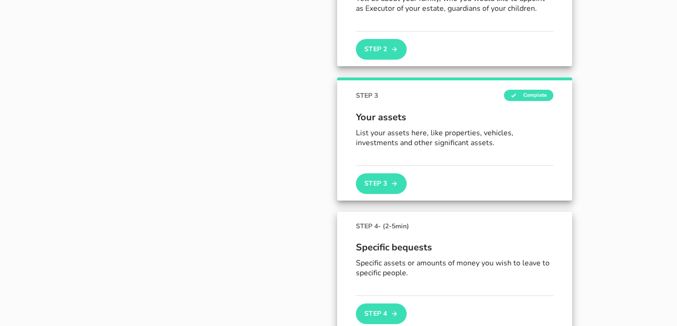
scroll to position [340, 0]
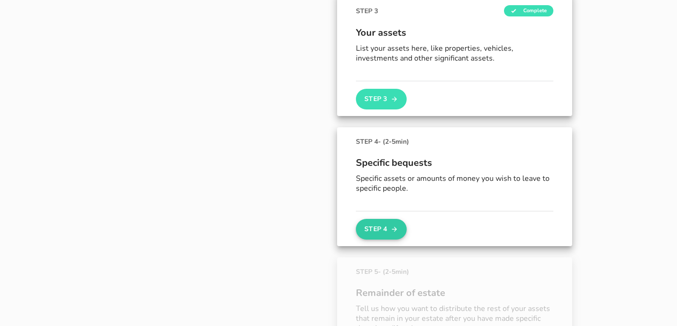
click at [385, 222] on button "Step 4" at bounding box center [381, 229] width 51 height 21
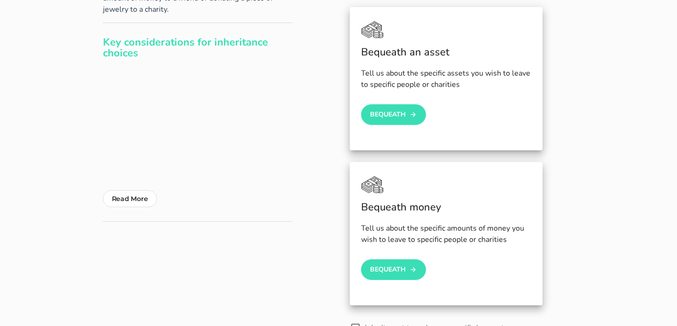
scroll to position [130, 0]
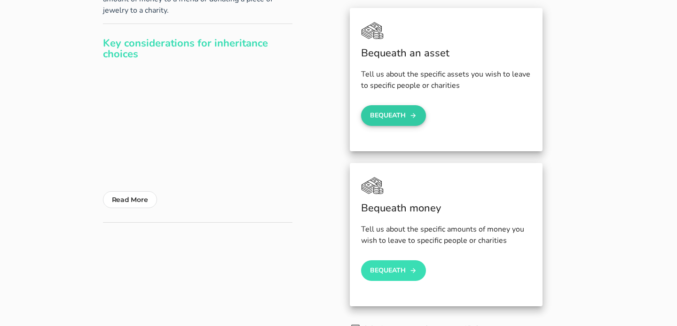
click at [397, 113] on button "Bequeath" at bounding box center [393, 115] width 65 height 21
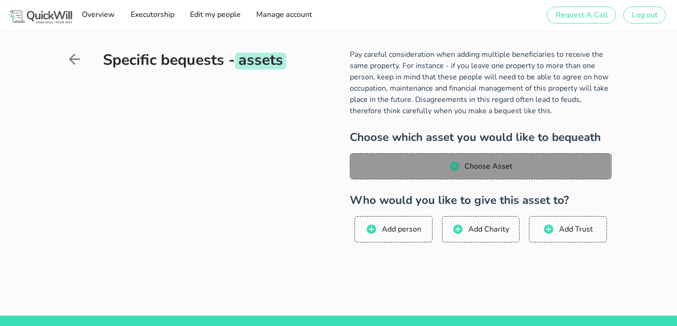
click at [469, 162] on span "Choose Asset" at bounding box center [488, 166] width 48 height 10
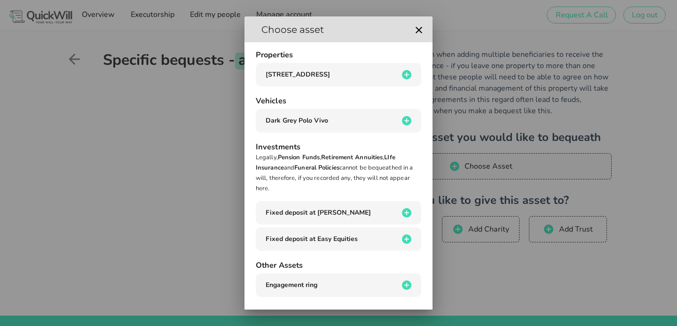
scroll to position [4, 0]
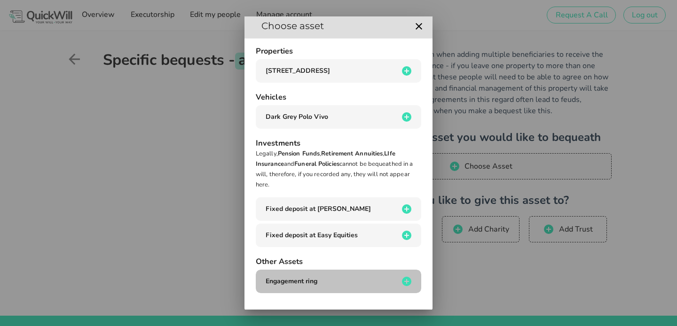
click at [308, 283] on span "Engagement ring" at bounding box center [292, 281] width 52 height 9
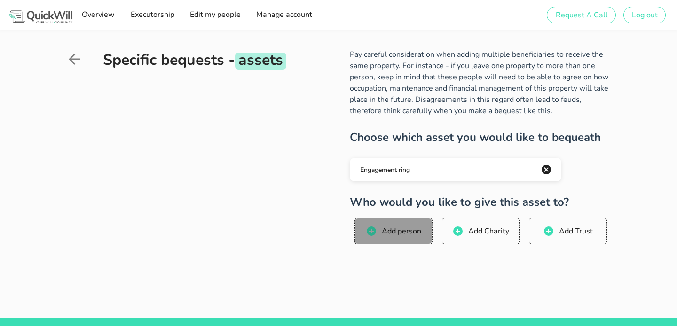
click at [407, 231] on span "Add person" at bounding box center [401, 231] width 40 height 10
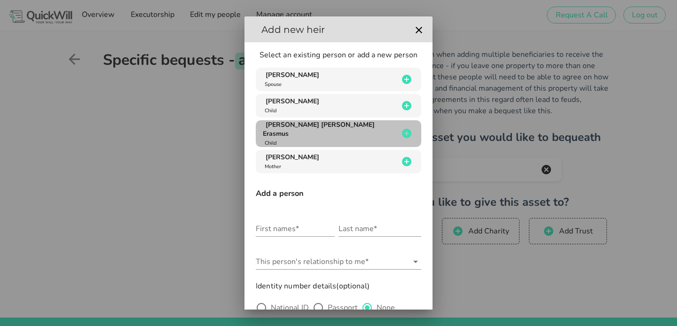
click at [315, 130] on span "[PERSON_NAME] [PERSON_NAME] Erasmus" at bounding box center [318, 129] width 111 height 18
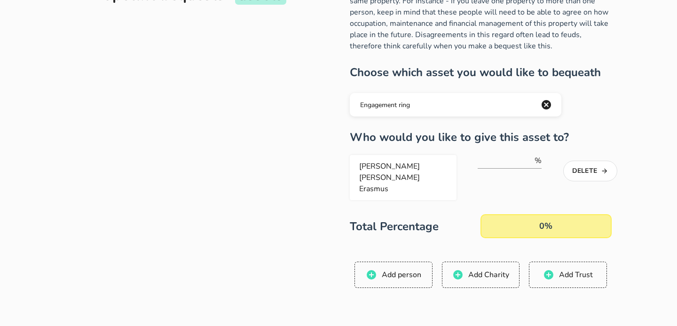
scroll to position [66, 0]
click at [504, 162] on input "number" at bounding box center [505, 159] width 55 height 15
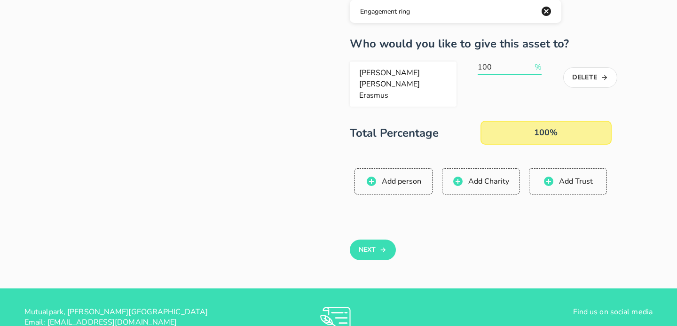
scroll to position [211, 0]
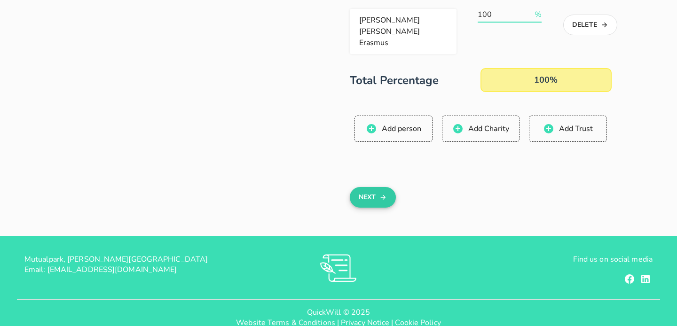
type input "100"
click at [374, 187] on button "Next" at bounding box center [373, 197] width 46 height 21
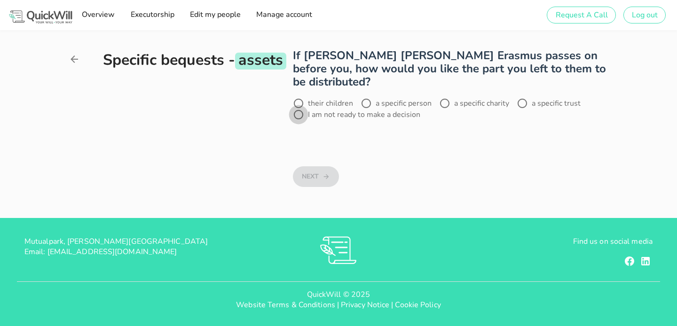
click at [302, 107] on div at bounding box center [299, 115] width 16 height 16
radio input "true"
click at [324, 171] on icon "button" at bounding box center [327, 176] width 8 height 11
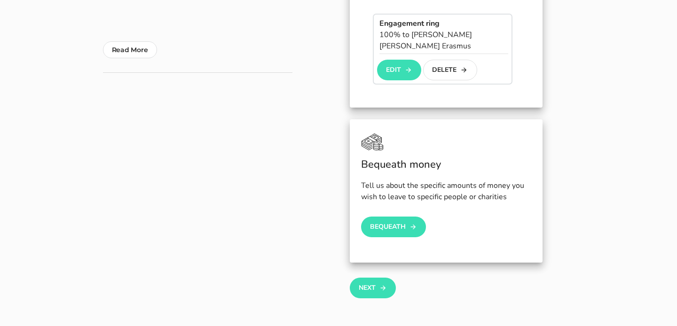
scroll to position [282, 0]
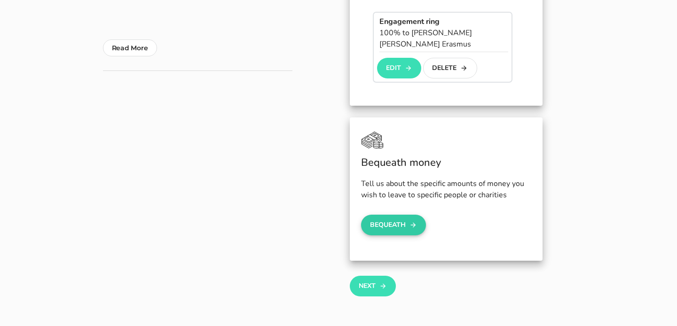
click at [393, 217] on button "Bequeath" at bounding box center [393, 225] width 65 height 21
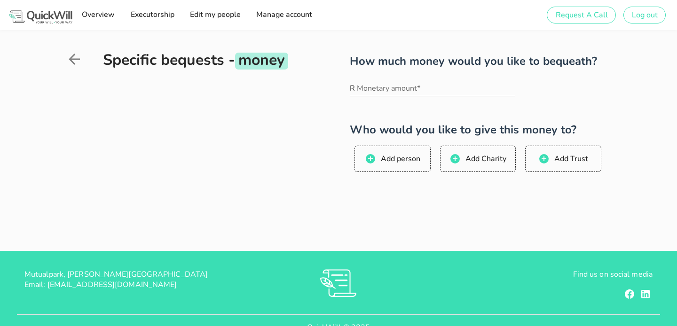
click at [74, 59] on icon at bounding box center [74, 59] width 11 height 11
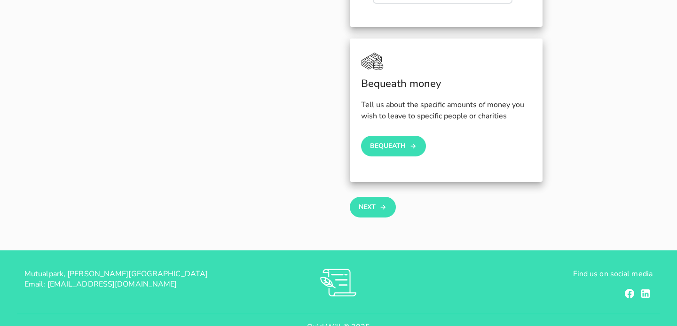
scroll to position [363, 0]
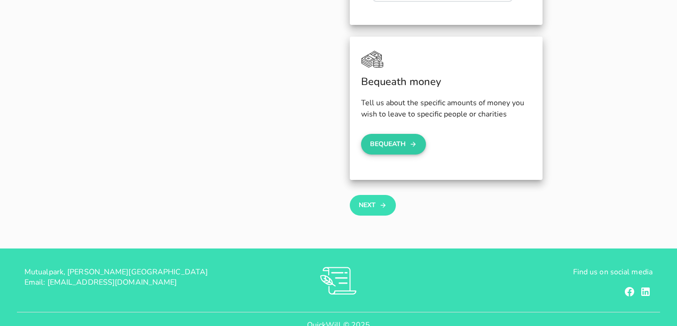
click at [411, 139] on icon "button" at bounding box center [414, 144] width 8 height 11
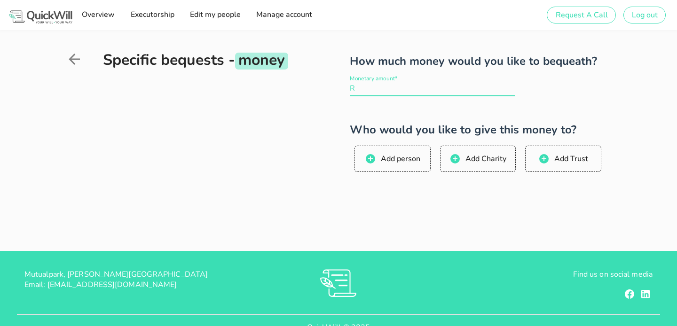
click at [407, 87] on input "Monetary amount*" at bounding box center [436, 88] width 158 height 15
click at [332, 182] on div "How much money would you like to bequeath? Monetary amount* R Who would you lik…" at bounding box center [452, 147] width 318 height 197
click at [74, 55] on icon at bounding box center [74, 59] width 11 height 11
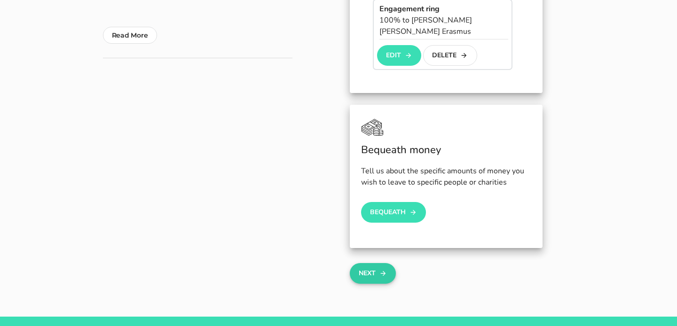
click at [378, 265] on button "Next" at bounding box center [373, 273] width 46 height 21
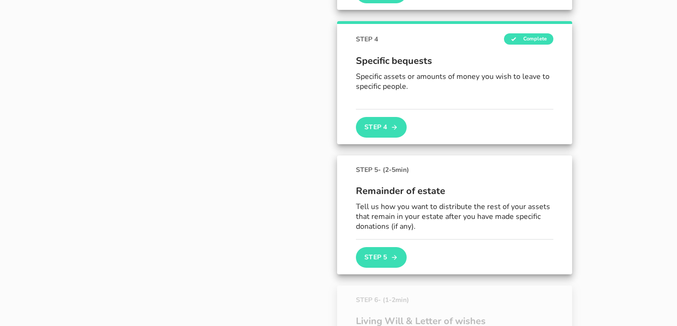
scroll to position [450, 0]
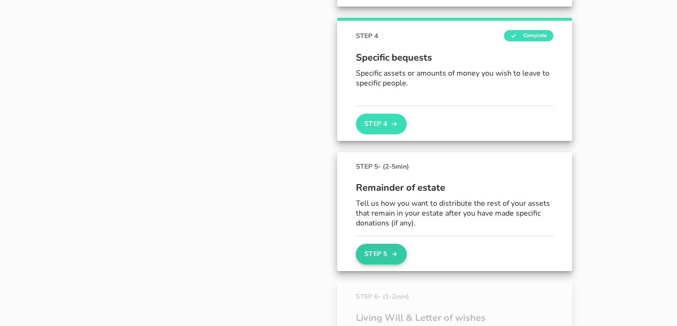
click at [376, 257] on button "Step 5" at bounding box center [381, 254] width 51 height 21
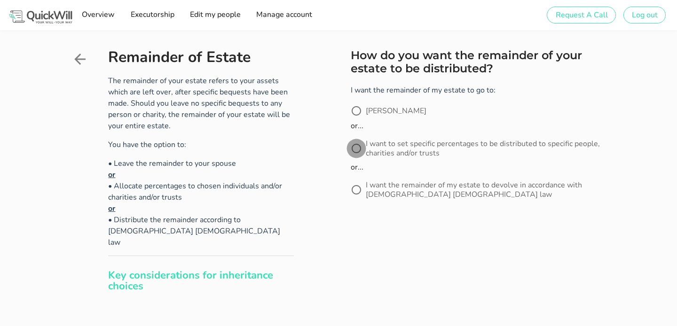
click at [354, 149] on div at bounding box center [357, 149] width 16 height 16
radio input "true"
click at [387, 244] on icon "submit" at bounding box center [385, 238] width 8 height 11
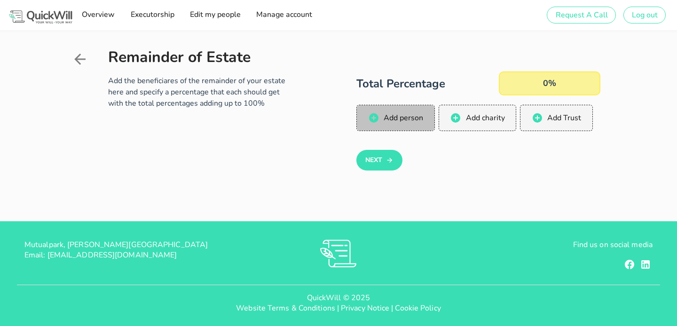
click at [401, 117] on span "Add person" at bounding box center [403, 118] width 40 height 10
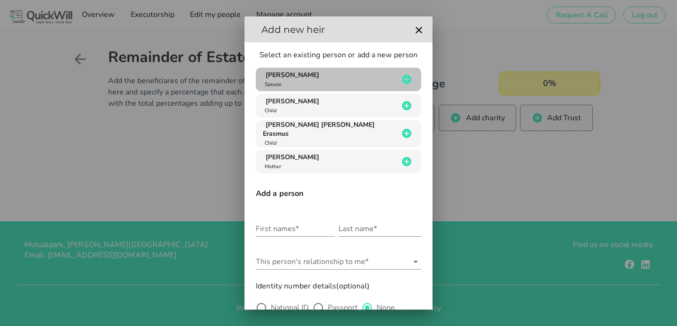
click at [331, 74] on div "[PERSON_NAME]" at bounding box center [330, 80] width 135 height 18
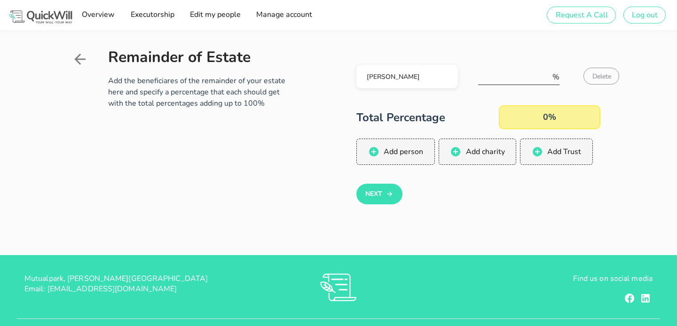
click at [505, 79] on input "number" at bounding box center [514, 77] width 72 height 15
type input "50"
click at [399, 153] on span "Add person" at bounding box center [403, 152] width 40 height 10
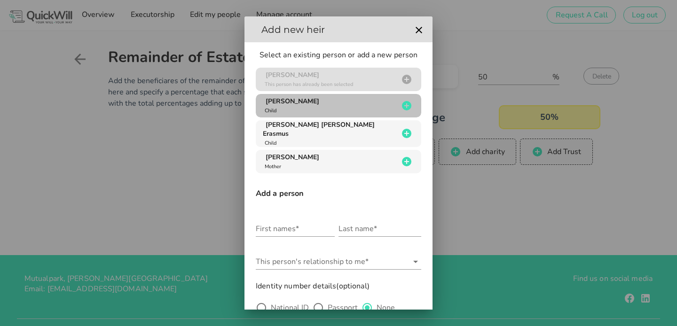
click at [345, 109] on div "[PERSON_NAME] Erasmus Child" at bounding box center [330, 106] width 135 height 18
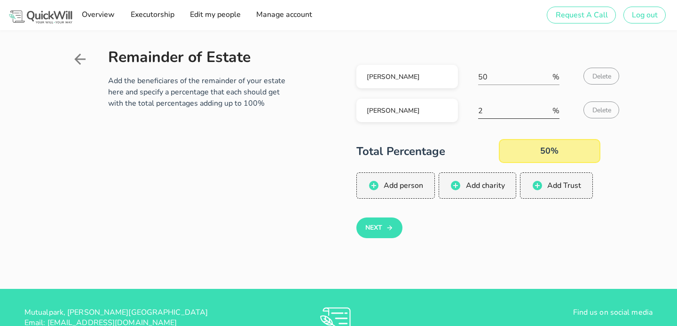
click at [493, 112] on input "2" at bounding box center [514, 110] width 72 height 15
type input "25"
click at [406, 184] on span "Add person" at bounding box center [403, 186] width 40 height 10
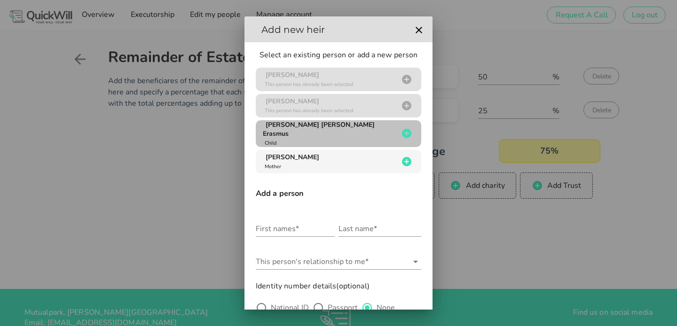
click at [332, 138] on div "[PERSON_NAME] [PERSON_NAME] Erasmus Child" at bounding box center [330, 133] width 135 height 27
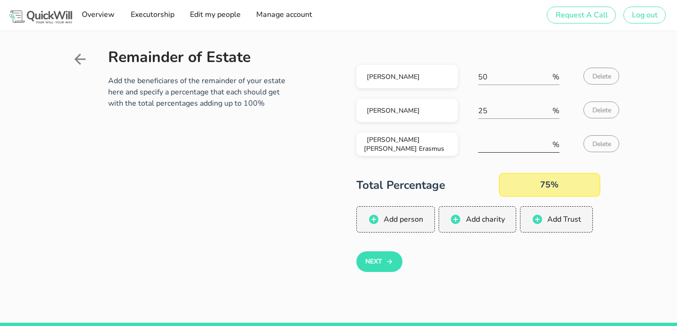
click at [493, 145] on input "number" at bounding box center [514, 144] width 72 height 15
type input "25"
click at [453, 270] on div "Next" at bounding box center [479, 262] width 244 height 21
click at [385, 265] on button "Next" at bounding box center [380, 262] width 46 height 21
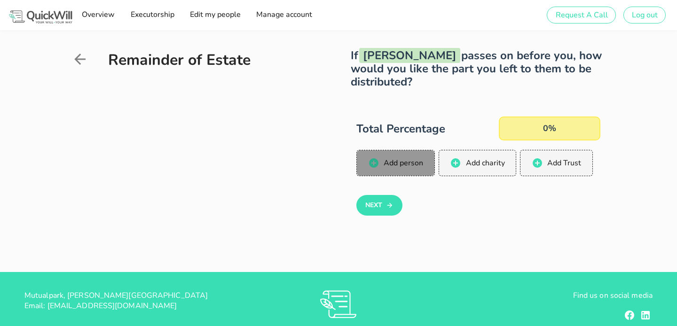
click at [413, 163] on span "Add person" at bounding box center [403, 163] width 40 height 10
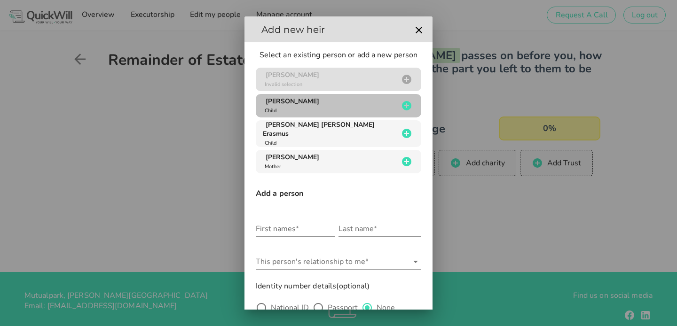
click at [324, 105] on div "[PERSON_NAME] Erasmus Child" at bounding box center [330, 106] width 135 height 18
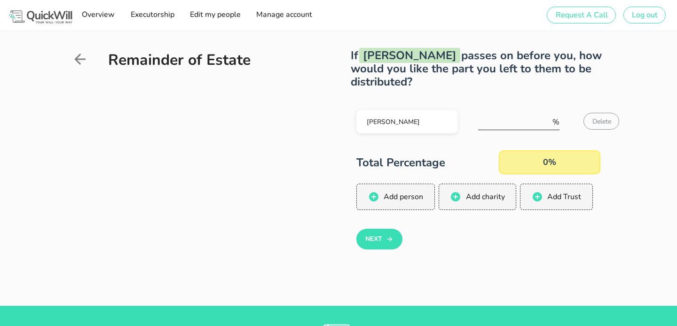
click at [505, 121] on input "number" at bounding box center [514, 122] width 72 height 15
type input "50"
click at [381, 242] on button "Next" at bounding box center [380, 239] width 46 height 21
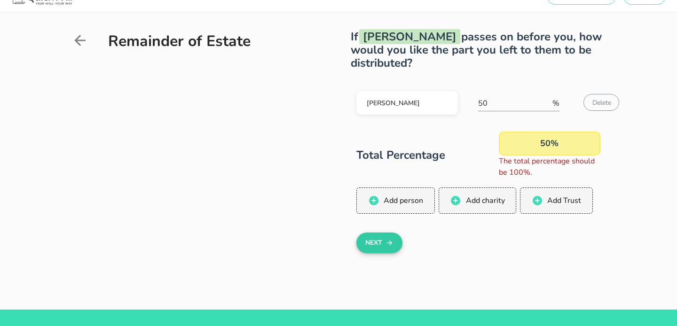
scroll to position [23, 0]
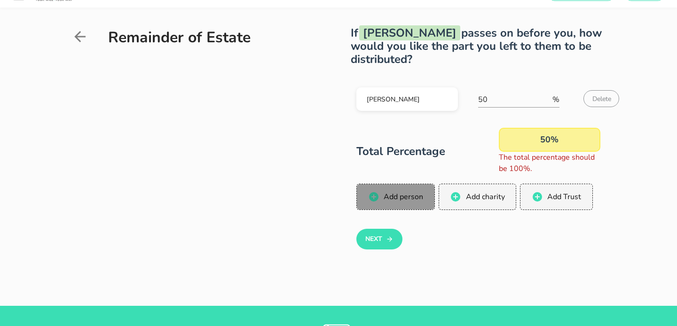
click at [396, 202] on span "Add person" at bounding box center [403, 197] width 40 height 10
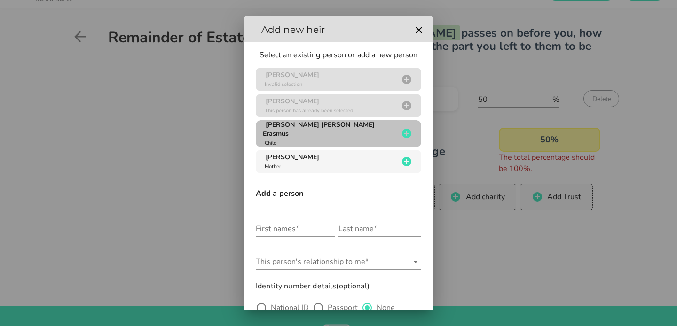
click at [347, 131] on div "[PERSON_NAME] [PERSON_NAME] Erasmus Child" at bounding box center [330, 133] width 135 height 27
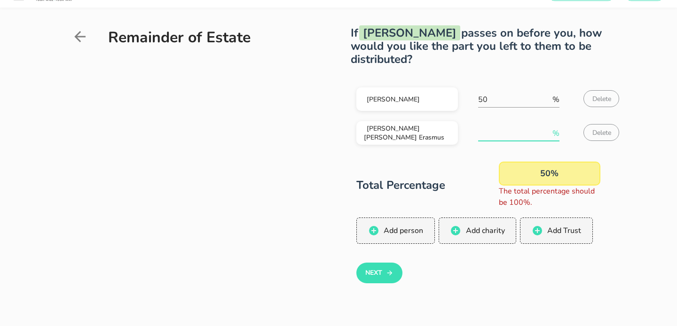
click at [505, 136] on input "number" at bounding box center [514, 133] width 72 height 15
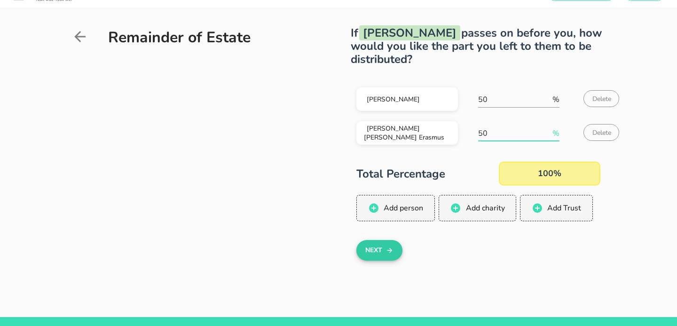
type input "50"
click at [372, 255] on button "Next" at bounding box center [380, 250] width 46 height 21
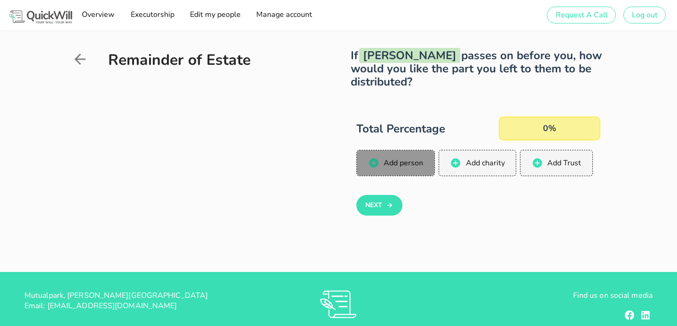
click at [406, 159] on span "Add person" at bounding box center [403, 163] width 40 height 10
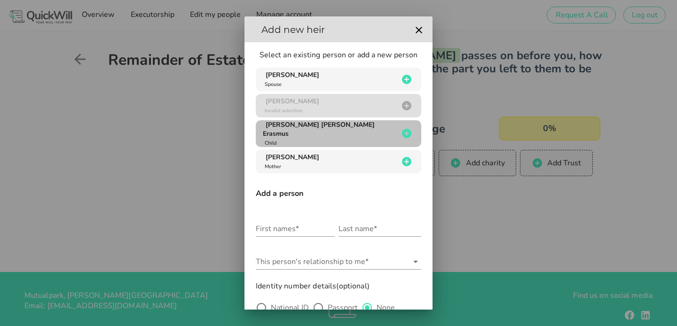
click at [327, 135] on div "[PERSON_NAME] [PERSON_NAME] Erasmus Child" at bounding box center [330, 133] width 135 height 27
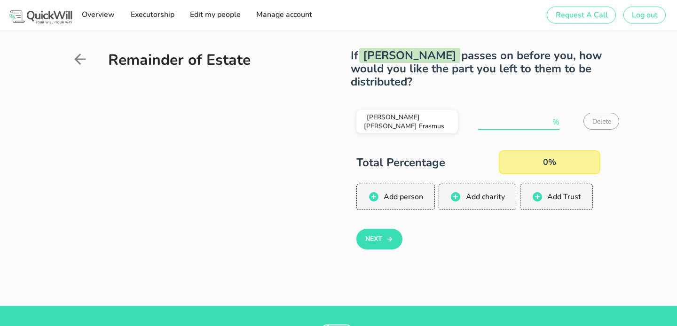
click at [509, 128] on input "number" at bounding box center [514, 122] width 72 height 15
type input "100"
click at [378, 250] on div "[PERSON_NAME] [PERSON_NAME] Erasmus 100 % Delete Total Percentage 100% Add pers…" at bounding box center [478, 183] width 255 height 178
click at [379, 240] on button "Next" at bounding box center [380, 239] width 46 height 21
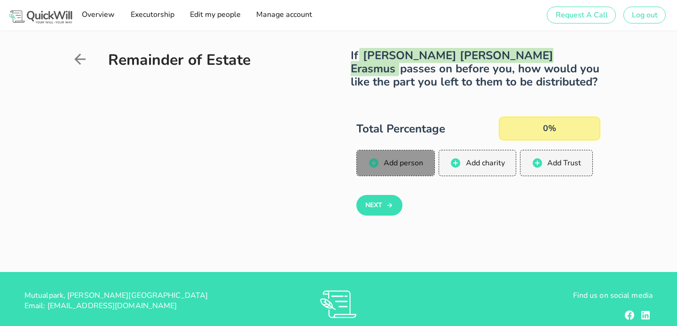
click at [405, 167] on span "Add person" at bounding box center [403, 163] width 40 height 10
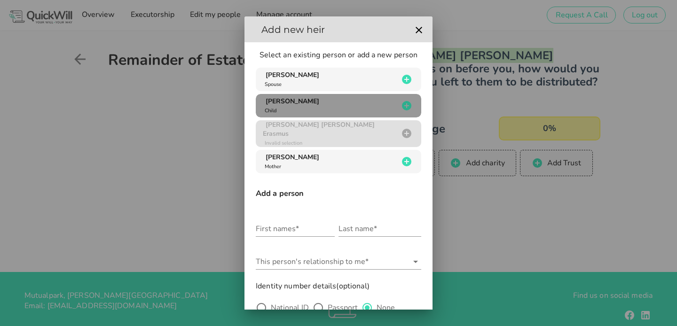
click at [344, 103] on div "[PERSON_NAME] Erasmus Child" at bounding box center [330, 106] width 135 height 18
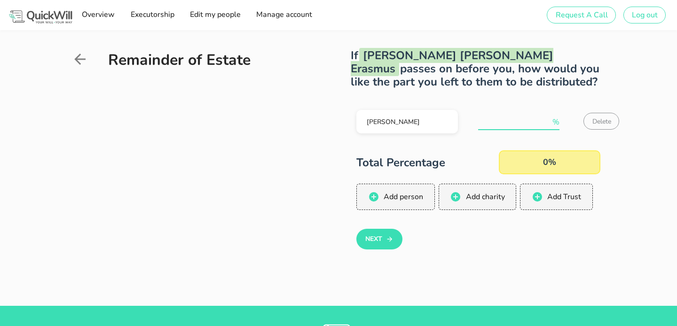
click at [486, 115] on input "number" at bounding box center [514, 122] width 72 height 15
type input "100"
click at [418, 250] on div "[PERSON_NAME] Erasmus 100 % Delete Total Percentage 100% Add person Add charity…" at bounding box center [478, 183] width 255 height 178
click at [382, 237] on button "Next" at bounding box center [380, 239] width 46 height 21
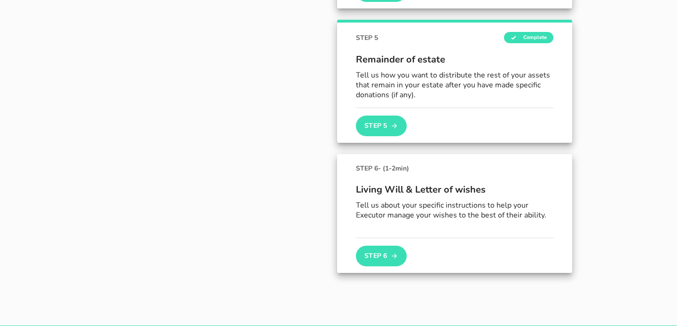
scroll to position [602, 0]
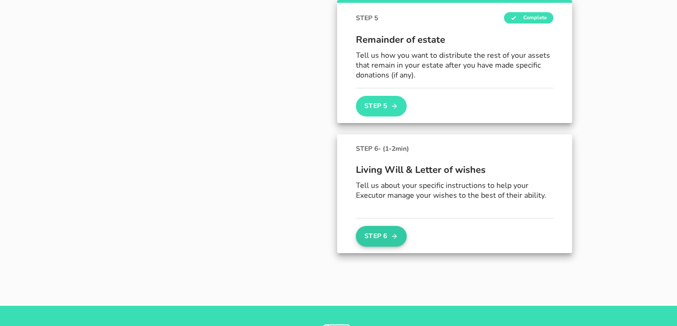
click at [386, 237] on button "Step 6" at bounding box center [381, 236] width 51 height 21
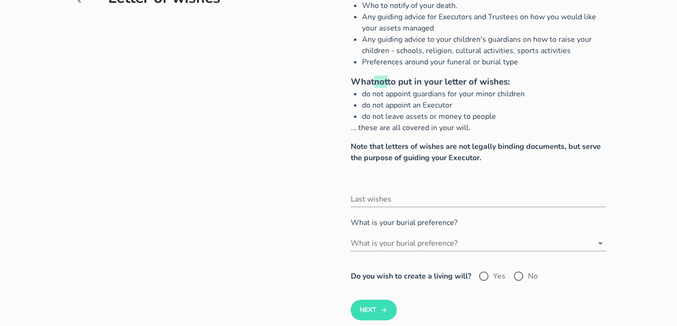
scroll to position [69, 0]
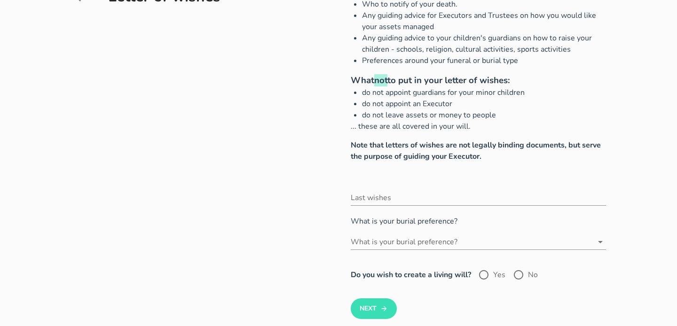
click at [409, 222] on p "What is your burial preference?" at bounding box center [478, 221] width 255 height 11
click at [411, 239] on input "What is your burial preference?" at bounding box center [472, 242] width 242 height 15
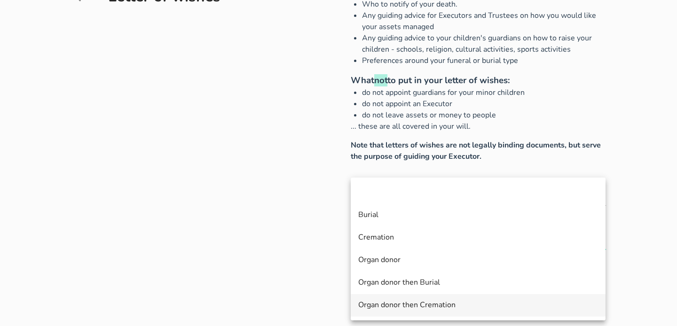
click at [403, 305] on div "Organ donor then Cremation" at bounding box center [478, 305] width 240 height 9
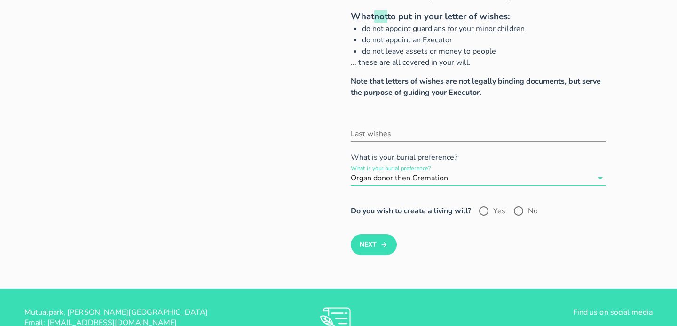
scroll to position [133, 0]
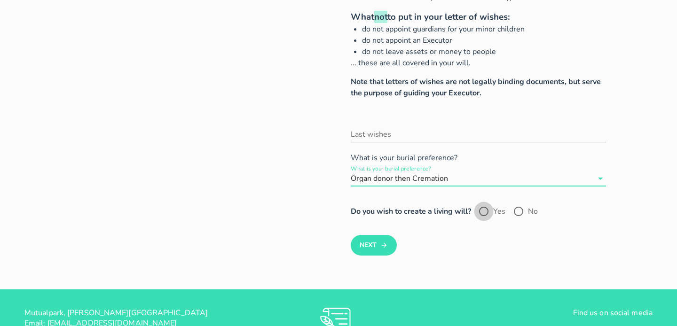
click at [482, 215] on div at bounding box center [484, 212] width 16 height 16
radio input "true"
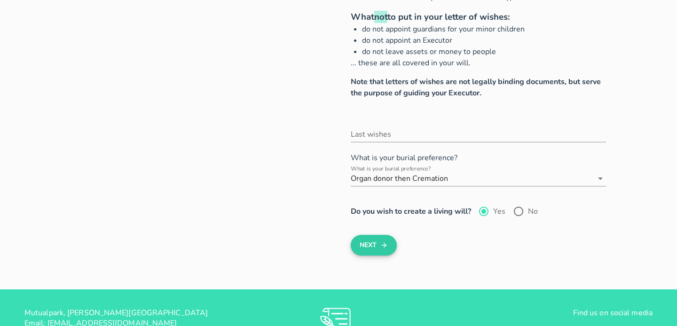
click at [391, 246] on button "Next" at bounding box center [374, 245] width 46 height 21
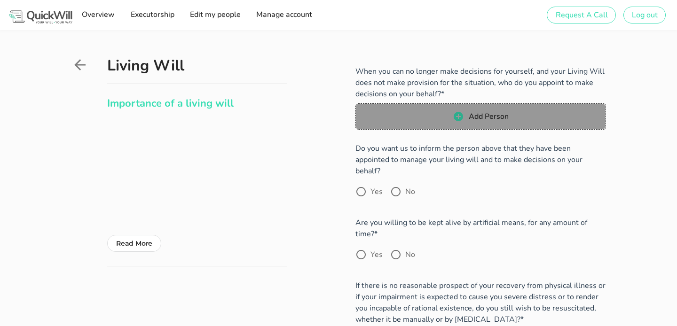
click at [474, 121] on span "Add Person" at bounding box center [488, 116] width 40 height 10
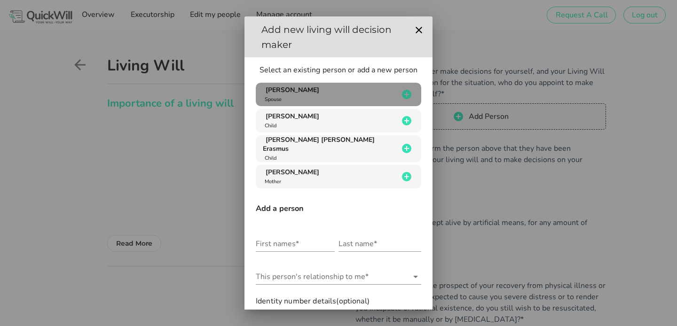
click at [330, 92] on div "[PERSON_NAME]" at bounding box center [330, 95] width 135 height 18
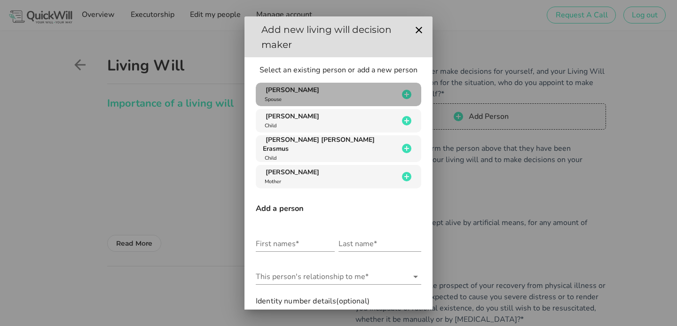
type input "[PERSON_NAME]"
type input "Erasmus"
radio input "true"
type input "825503382"
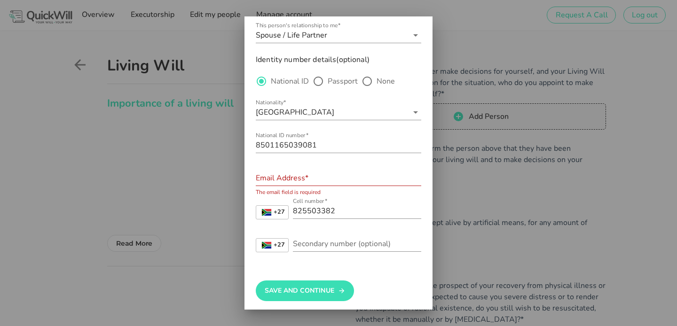
scroll to position [64, 0]
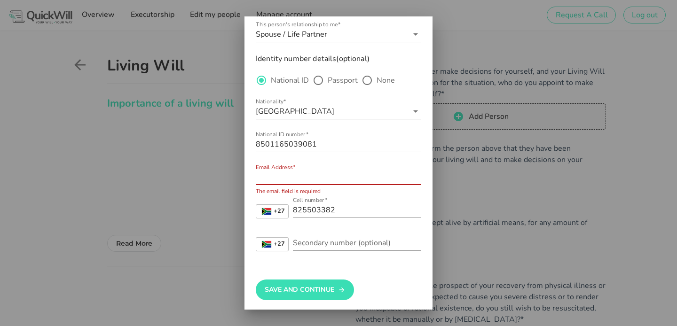
click at [312, 178] on input "Email Address*" at bounding box center [339, 177] width 166 height 15
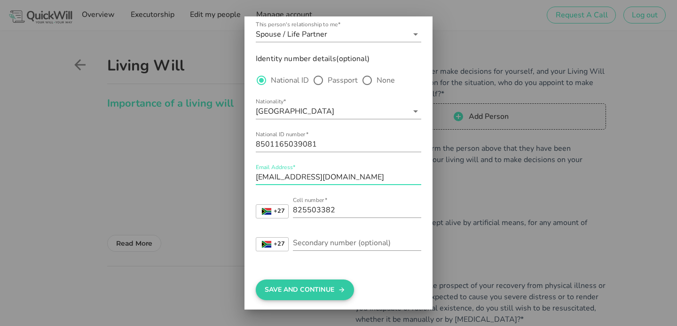
type input "[EMAIL_ADDRESS][DOMAIN_NAME]"
click at [309, 290] on button "Save And Continue" at bounding box center [305, 290] width 98 height 21
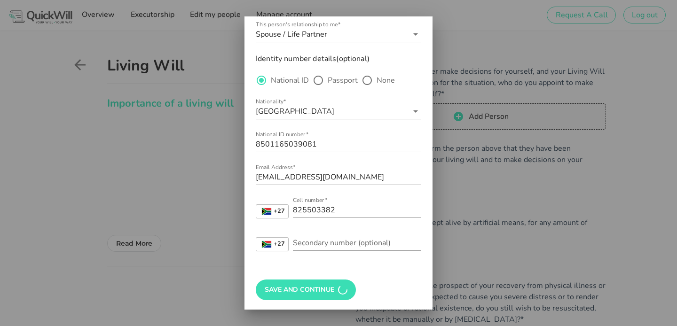
scroll to position [0, 0]
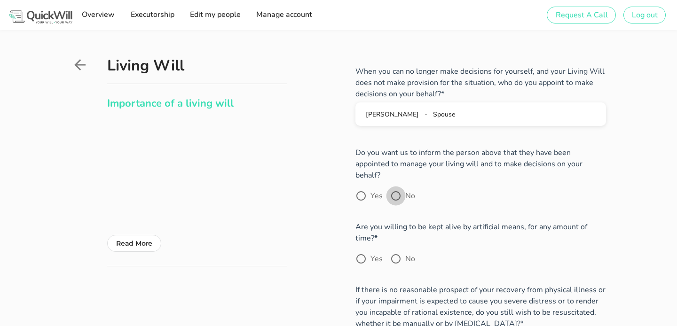
click at [394, 188] on div at bounding box center [396, 196] width 16 height 16
radio input "true"
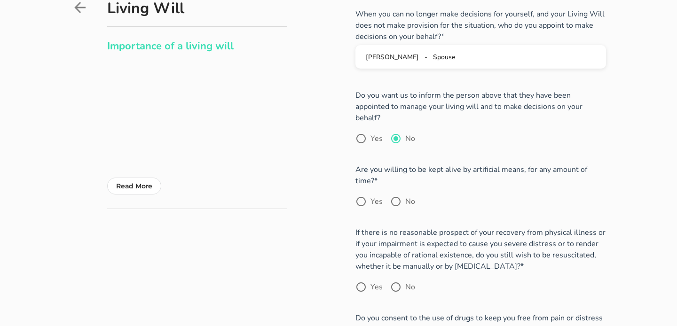
scroll to position [58, 0]
click at [399, 193] on div at bounding box center [396, 201] width 16 height 16
radio input "true"
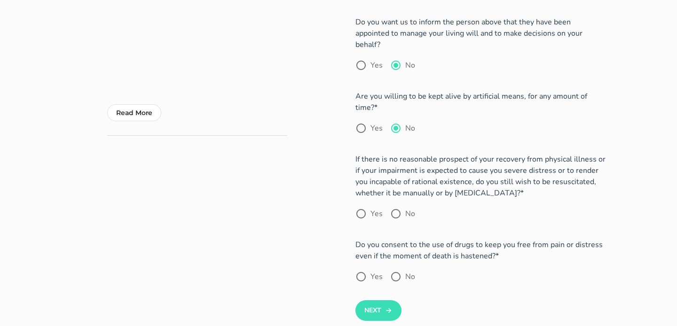
scroll to position [141, 0]
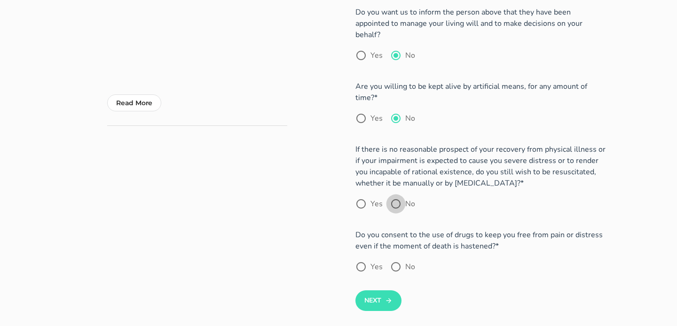
click at [397, 196] on div at bounding box center [396, 204] width 16 height 16
radio input "true"
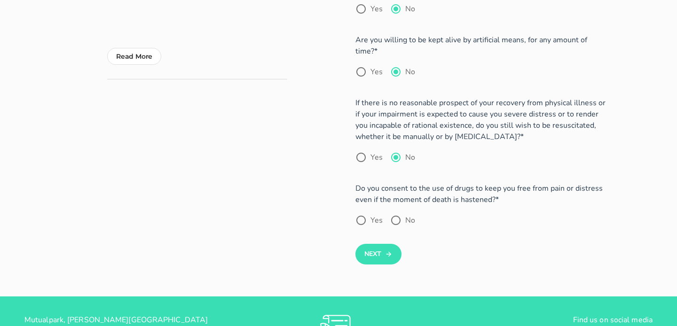
scroll to position [187, 0]
click at [358, 213] on div at bounding box center [361, 221] width 16 height 16
radio input "true"
click at [389, 249] on icon "submit" at bounding box center [389, 254] width 8 height 11
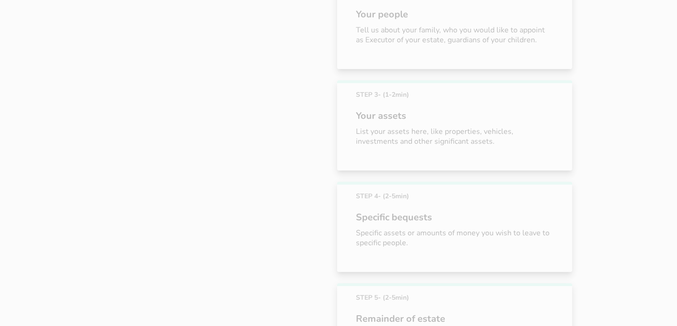
scroll to position [497, 0]
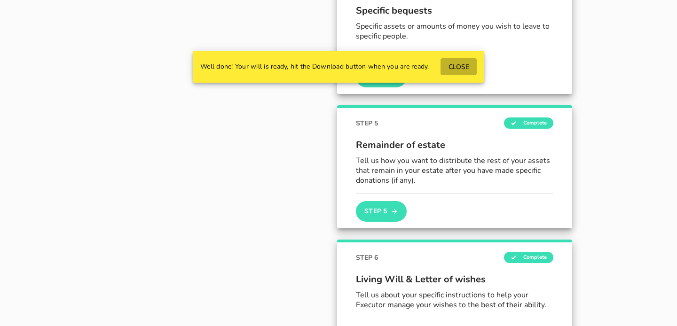
click at [463, 69] on span "CLOSE" at bounding box center [458, 67] width 21 height 9
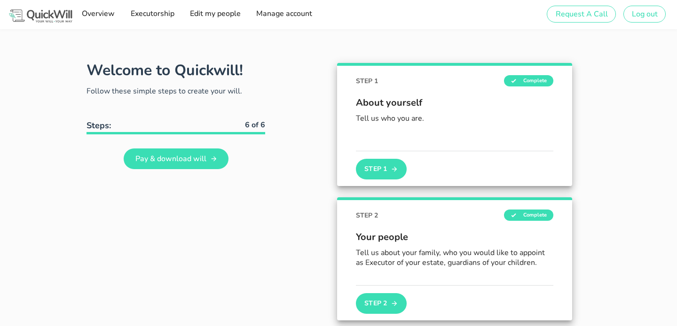
scroll to position [0, 0]
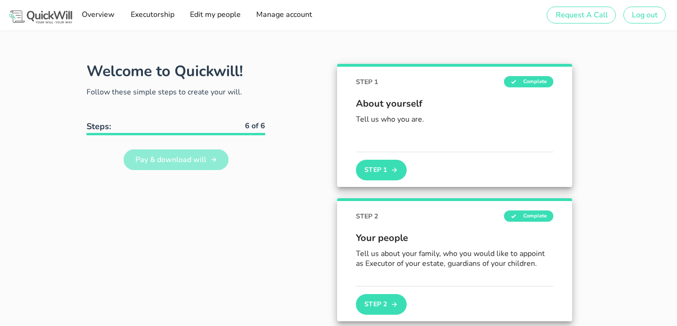
click at [186, 163] on span "Pay & download will" at bounding box center [171, 160] width 72 height 10
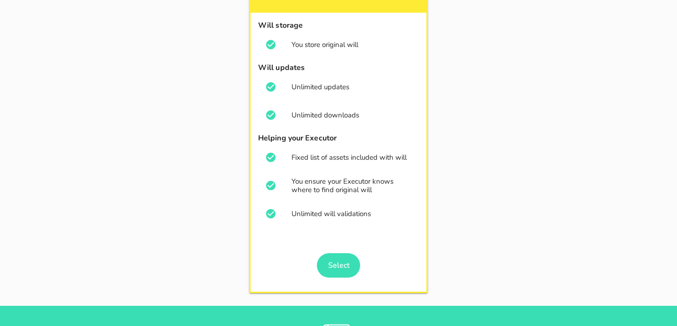
scroll to position [160, 0]
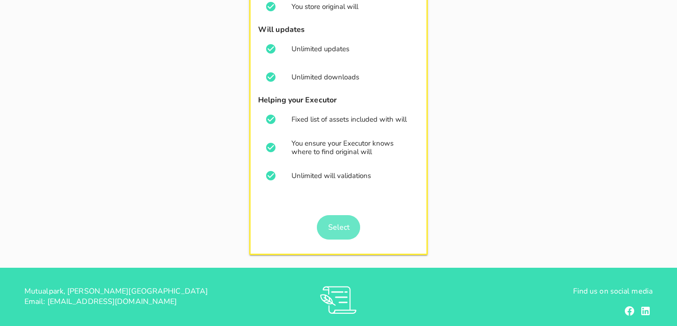
click at [341, 223] on span "Select" at bounding box center [338, 228] width 22 height 10
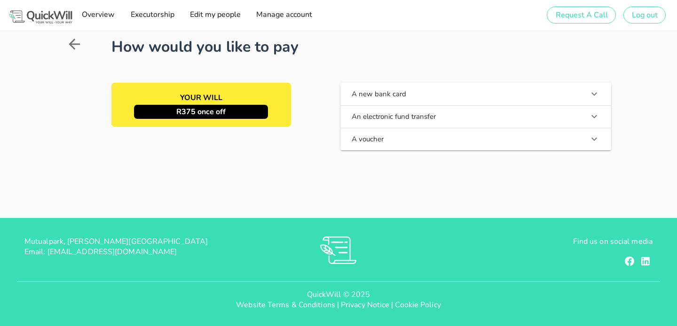
click at [418, 95] on button "A new bank card" at bounding box center [476, 94] width 271 height 23
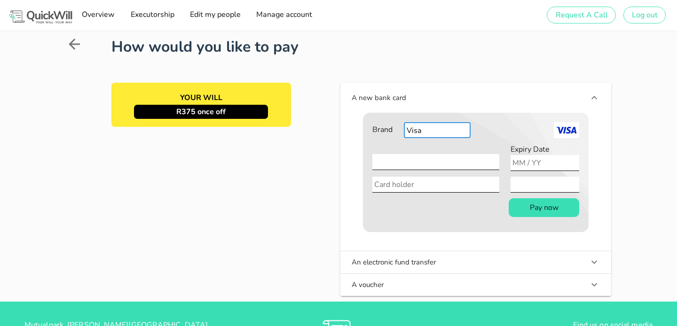
click at [437, 129] on select "Visa Mastercard American Express" at bounding box center [437, 130] width 67 height 16
select select "MASTER"
click at [404, 122] on select "Visa Mastercard American Express" at bounding box center [437, 130] width 67 height 16
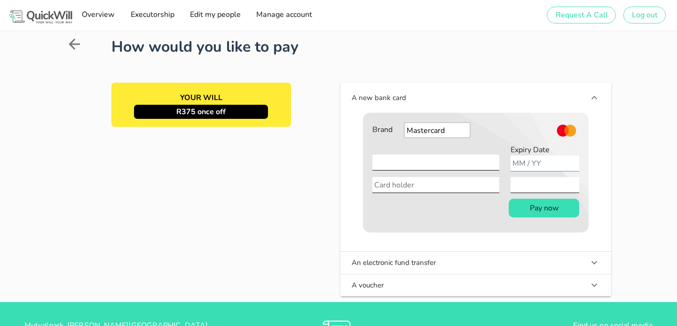
type input "04 / 27"
type input "[PERSON_NAME]"
click at [561, 213] on button "Pay now" at bounding box center [544, 208] width 71 height 19
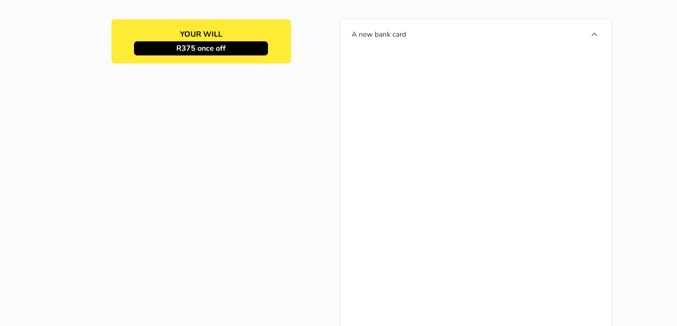
scroll to position [64, 0]
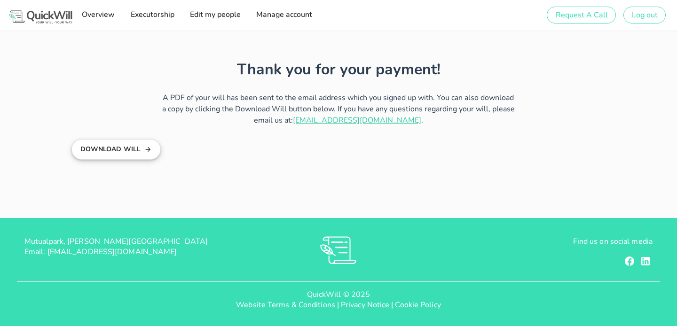
type input "angela.mackinnon22@gmail.com"
click at [137, 151] on button "Download Will" at bounding box center [117, 149] width 90 height 21
